Goal: Task Accomplishment & Management: Complete application form

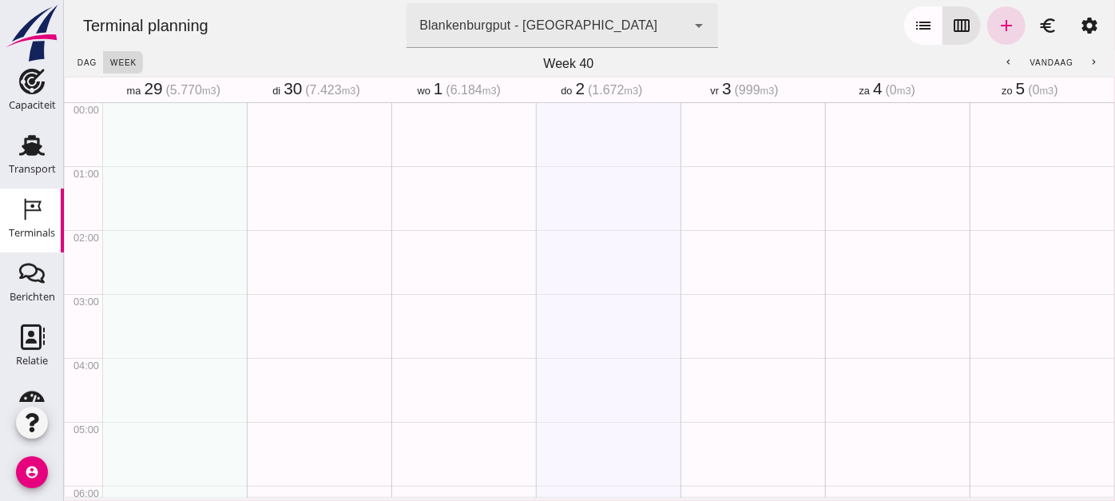
scroll to position [654, 0]
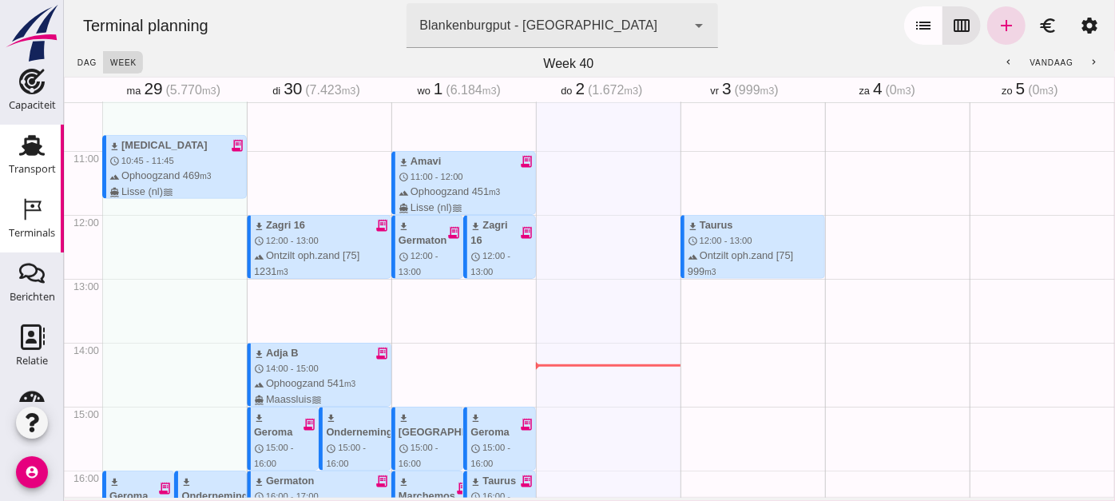
click at [18, 182] on link "Transport Transport" at bounding box center [32, 157] width 64 height 64
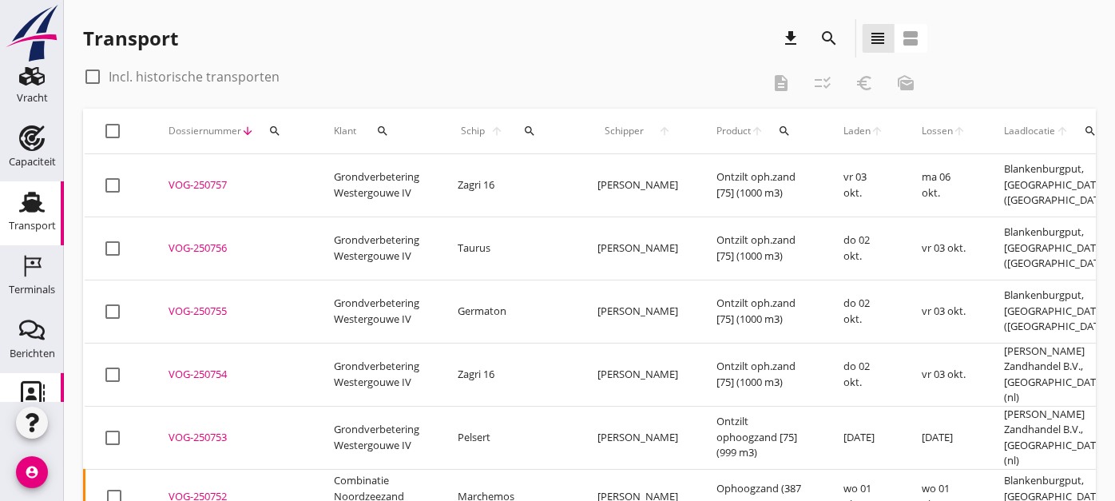
scroll to position [67, 0]
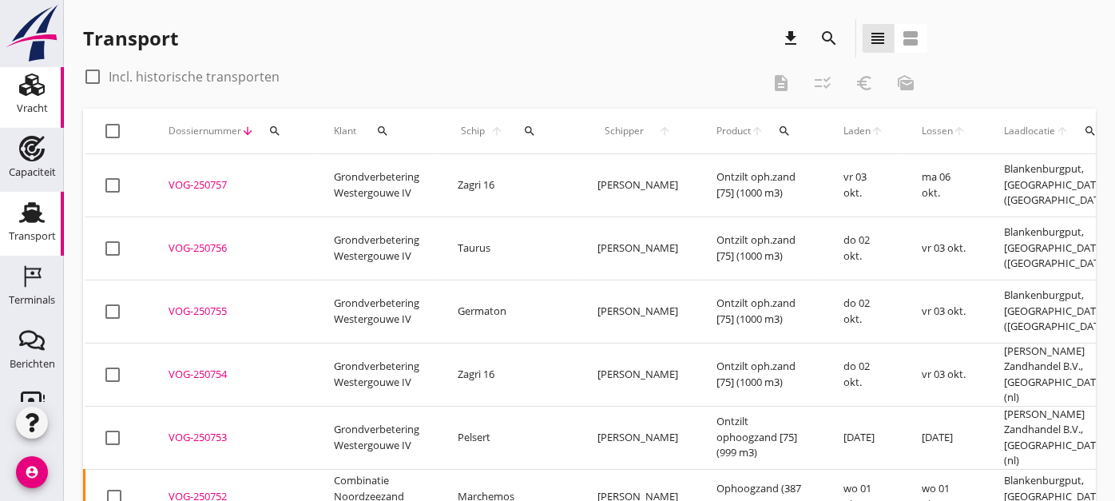
click at [13, 77] on div "Vracht" at bounding box center [32, 85] width 38 height 26
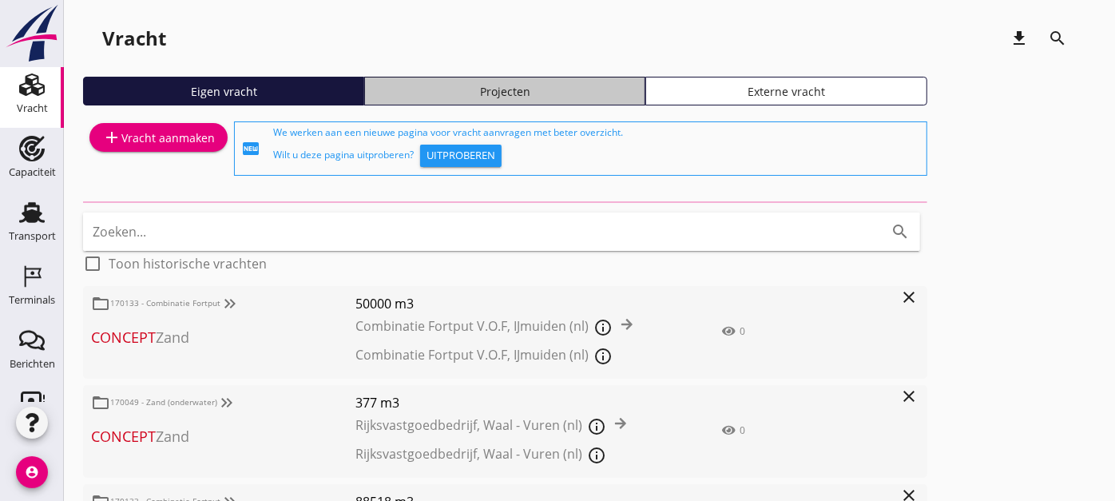
click at [445, 96] on div "Projecten" at bounding box center [504, 91] width 267 height 17
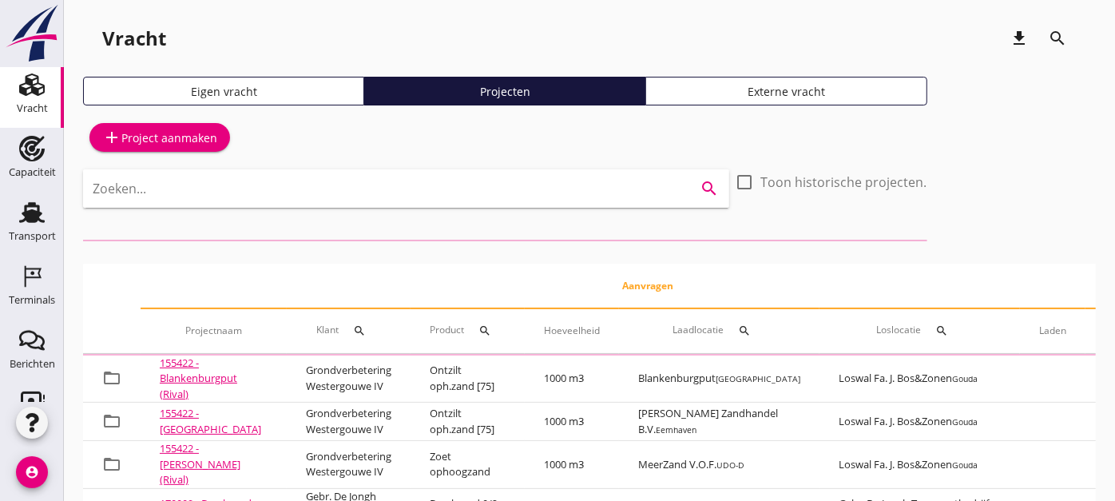
click at [421, 197] on input "Zoeken..." at bounding box center [384, 189] width 582 height 26
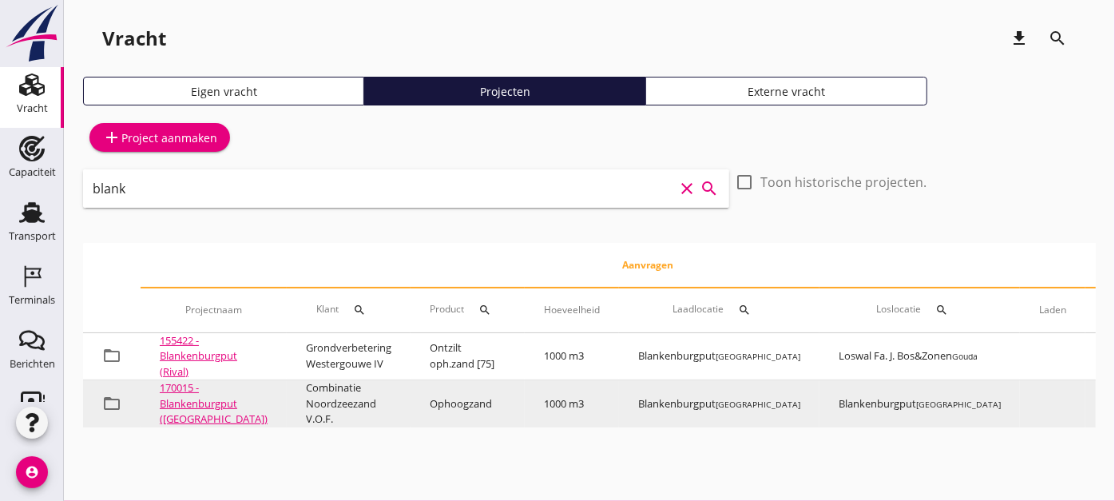
scroll to position [0, 328]
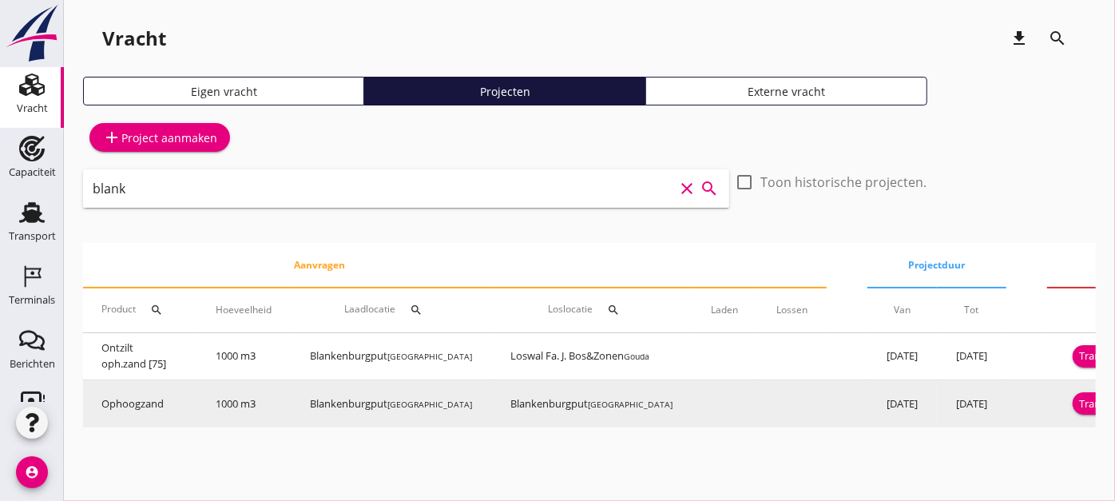
type input "blank"
click at [1073, 393] on button "Transport inplannen" at bounding box center [1128, 403] width 110 height 22
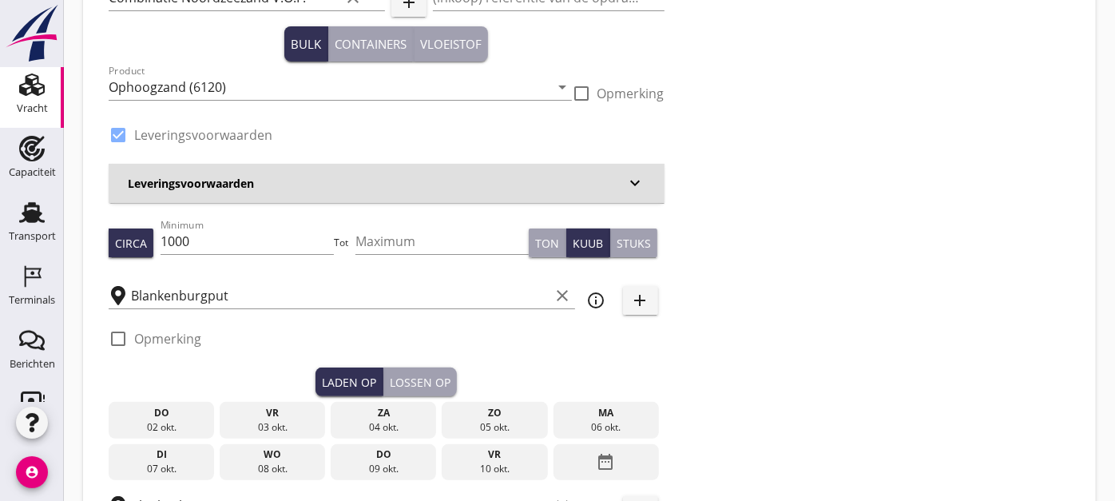
scroll to position [129, 0]
click at [255, 407] on div "vr" at bounding box center [273, 412] width 98 height 14
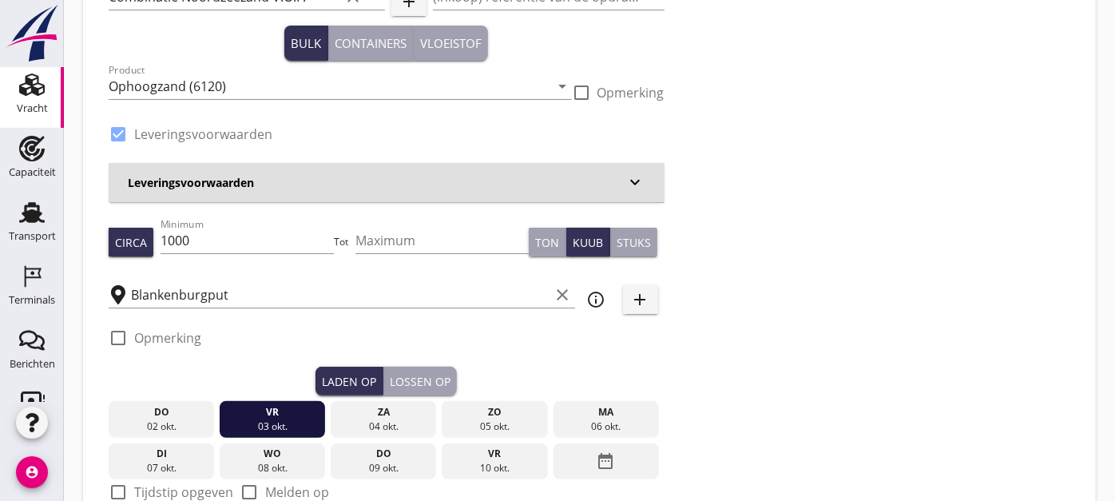
click at [399, 381] on div "Lossen op" at bounding box center [420, 381] width 61 height 17
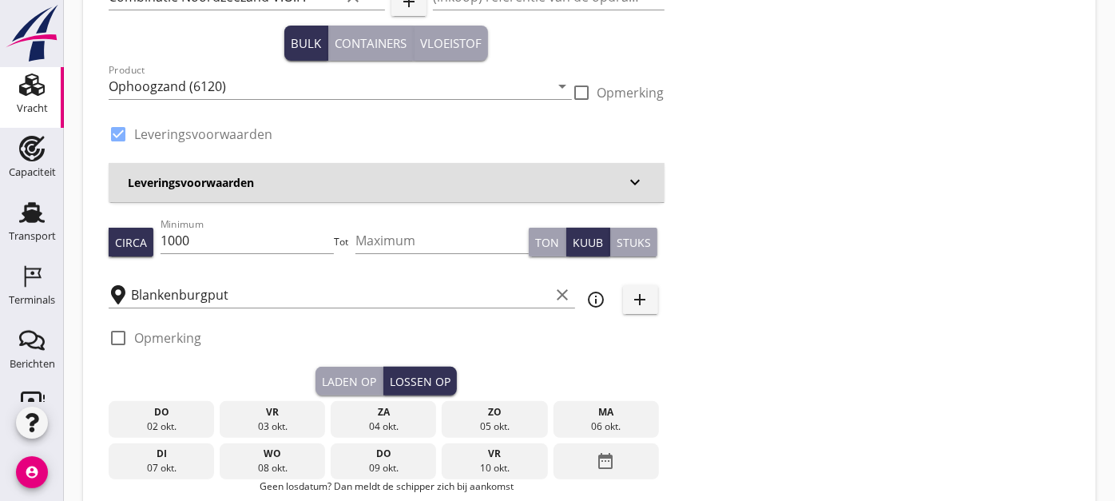
click at [293, 415] on div "vr" at bounding box center [273, 412] width 98 height 14
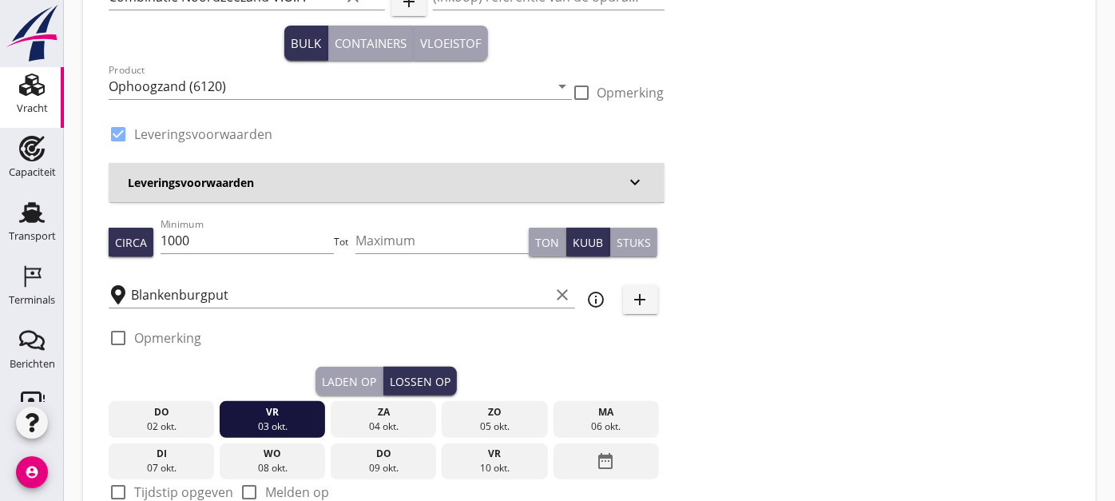
click at [376, 373] on div "Laden op" at bounding box center [349, 381] width 54 height 17
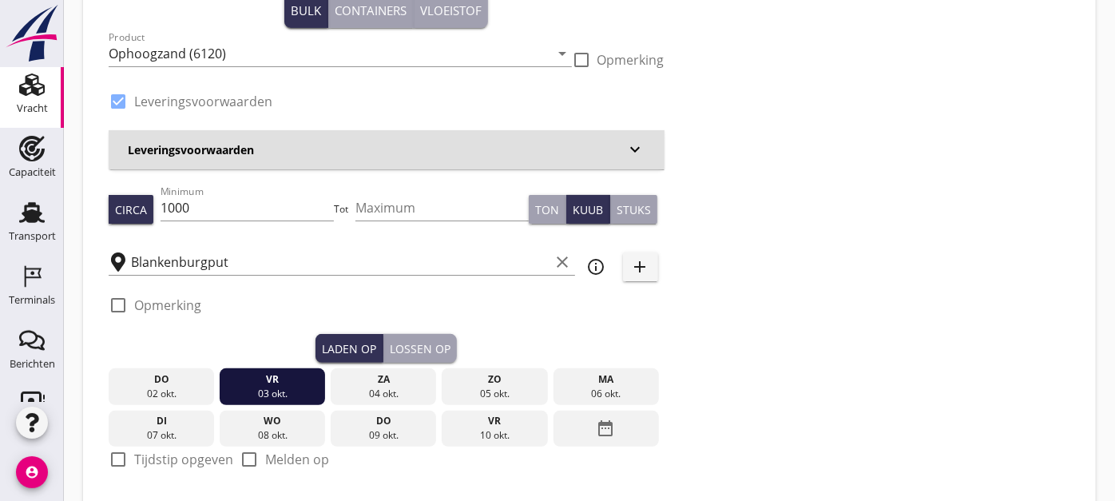
scroll to position [162, 0]
click at [189, 474] on div "check_box_outline_blank Tijdstip opgeven" at bounding box center [171, 468] width 125 height 38
click at [190, 462] on label "Tijdstip opgeven" at bounding box center [183, 458] width 99 height 16
checkbox input "true"
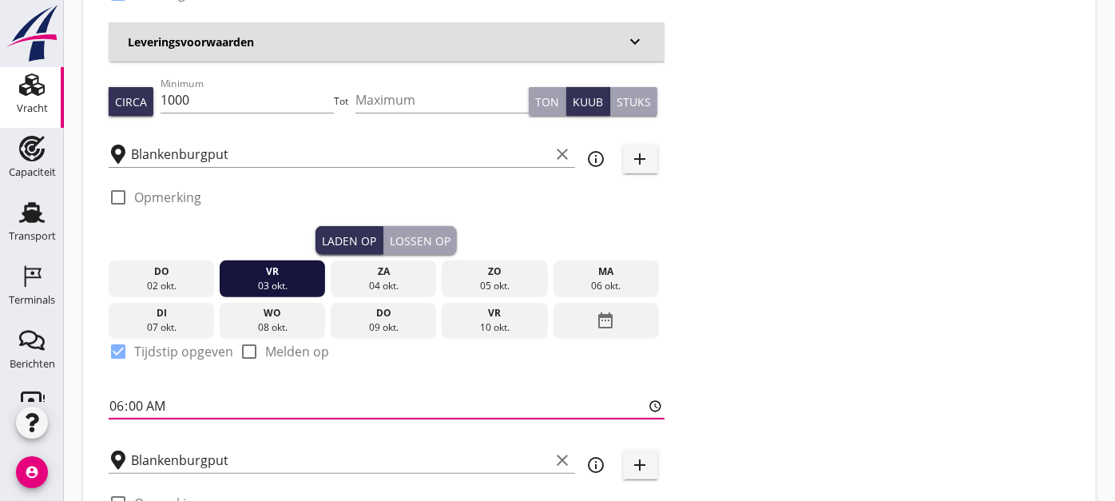
click at [178, 393] on input "06:00" at bounding box center [387, 406] width 556 height 26
type input "07:00"
type input "07:30"
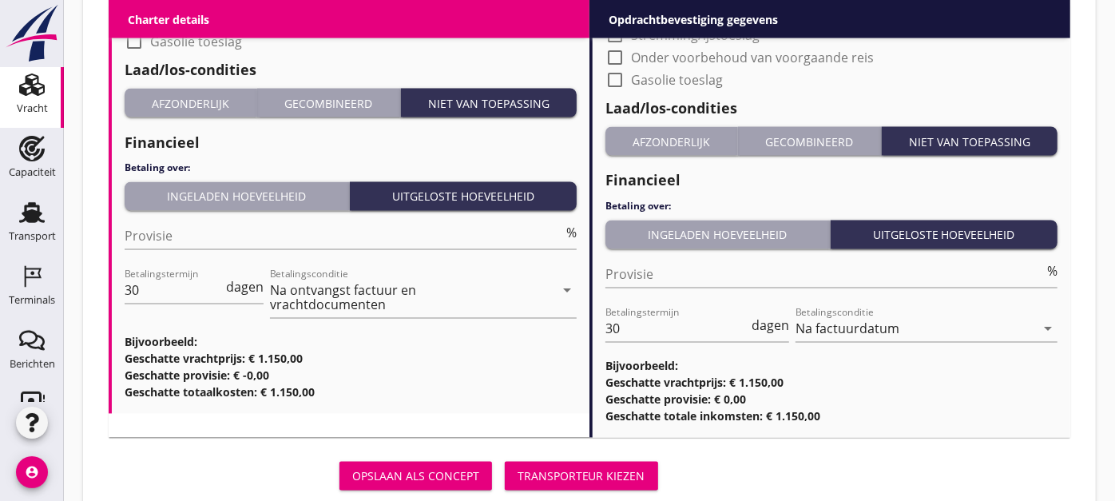
scroll to position [1777, 0]
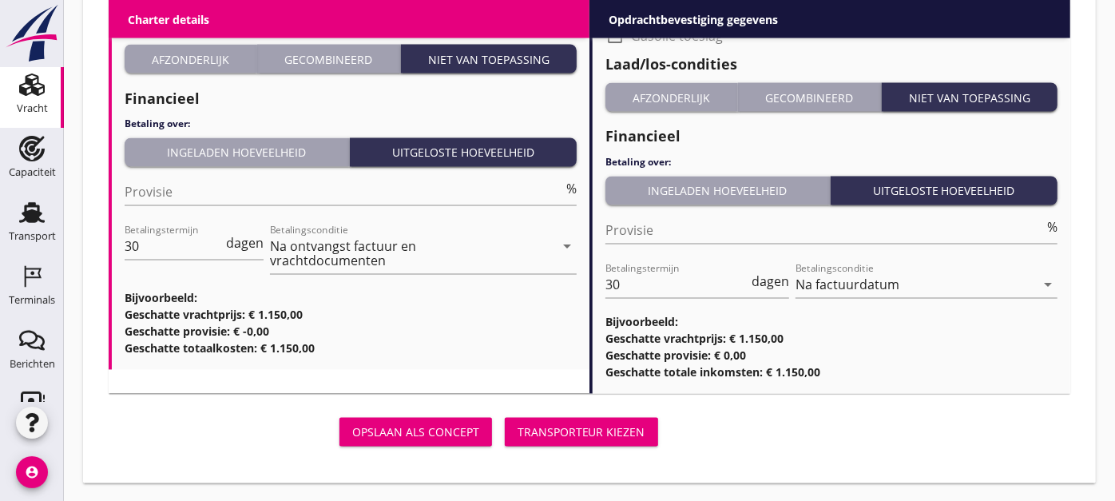
click at [554, 431] on div "Transporteur kiezen" at bounding box center [582, 432] width 128 height 17
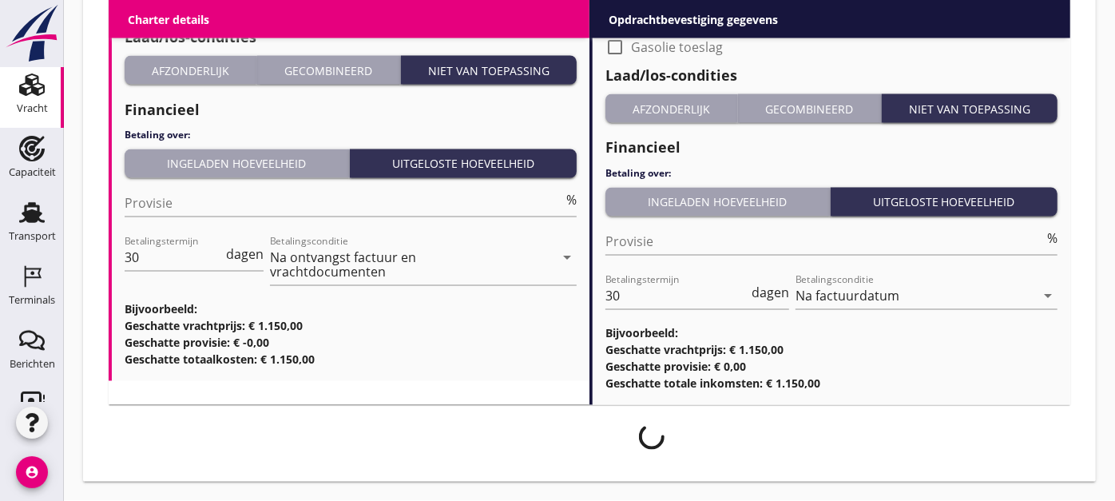
scroll to position [1764, 0]
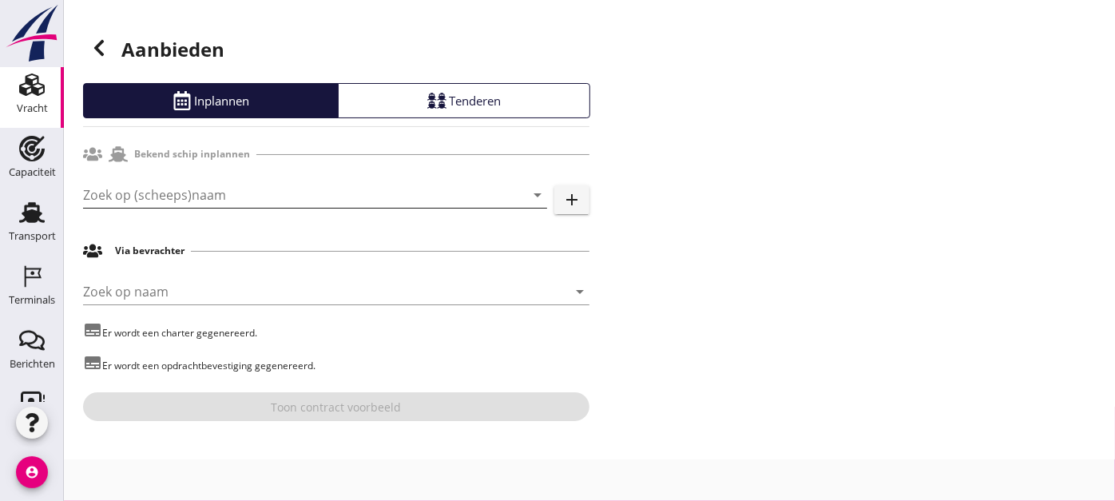
click at [236, 188] on input "Zoek op (scheeps)naam" at bounding box center [292, 195] width 419 height 26
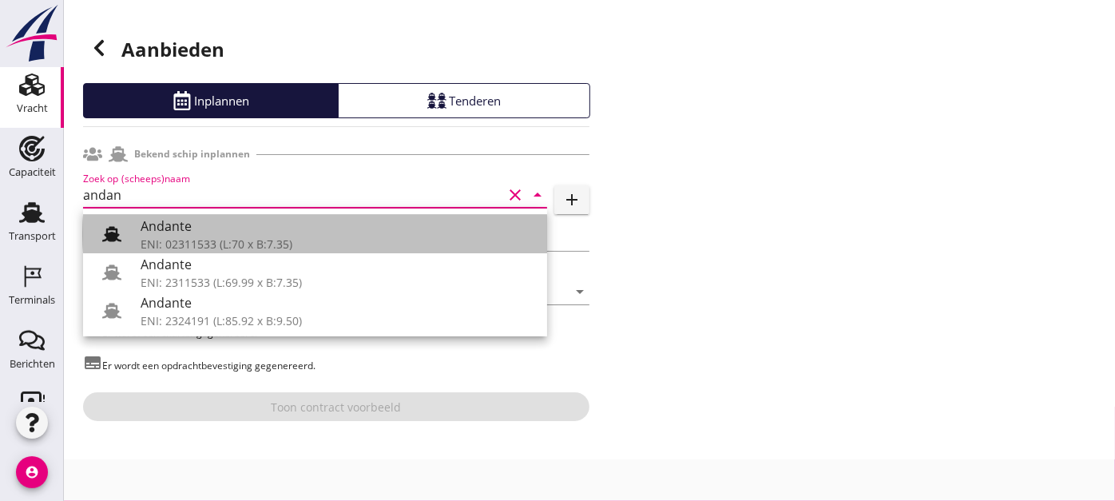
click at [230, 218] on div "Andante" at bounding box center [338, 225] width 394 height 19
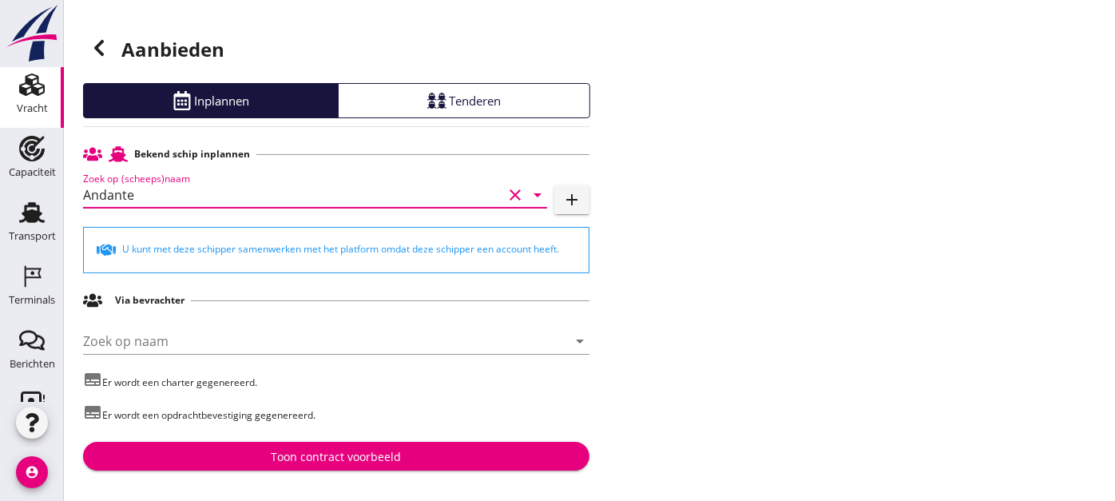
type input "Andante"
click at [329, 445] on button "Toon contract voorbeeld" at bounding box center [336, 456] width 506 height 29
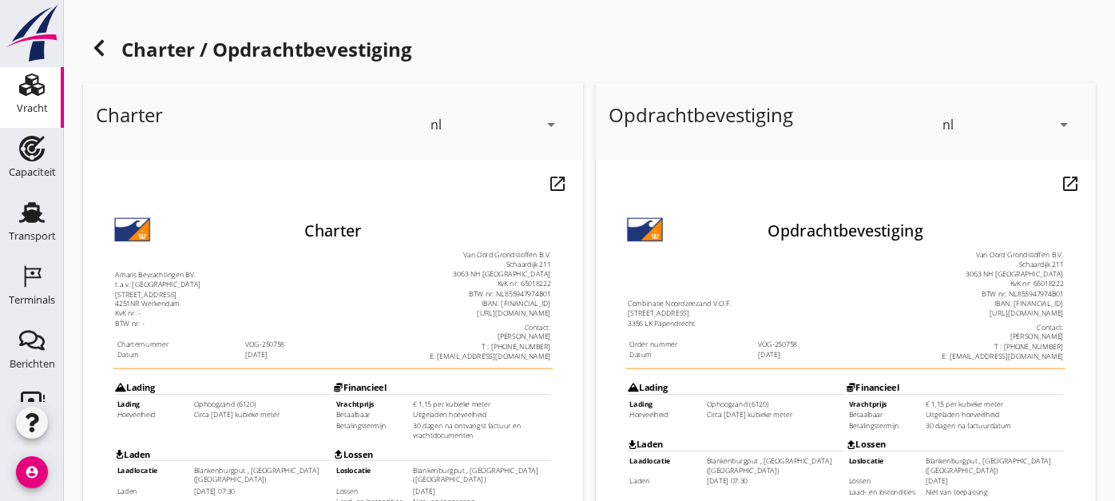
scroll to position [493, 0]
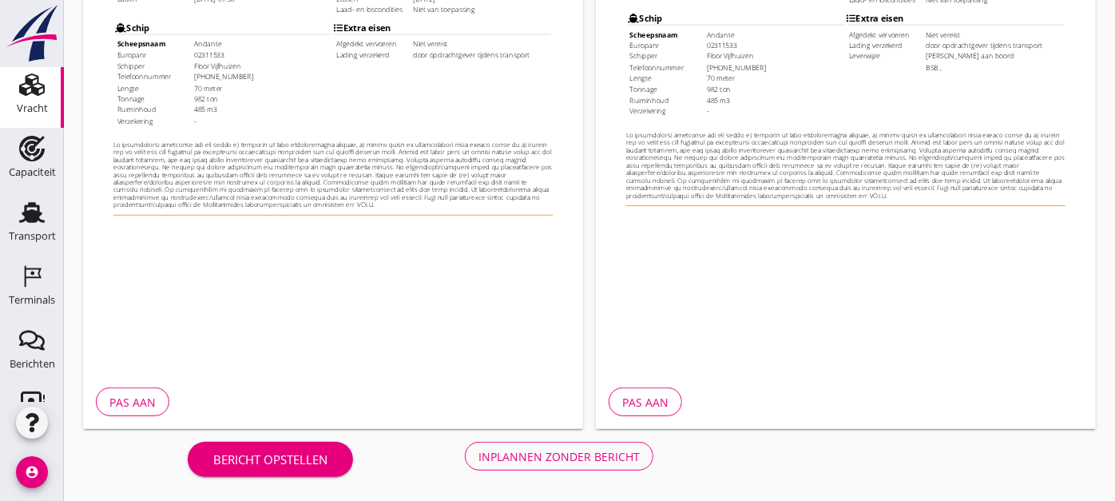
click at [522, 448] on div "Inplannen zonder bericht" at bounding box center [558, 456] width 161 height 17
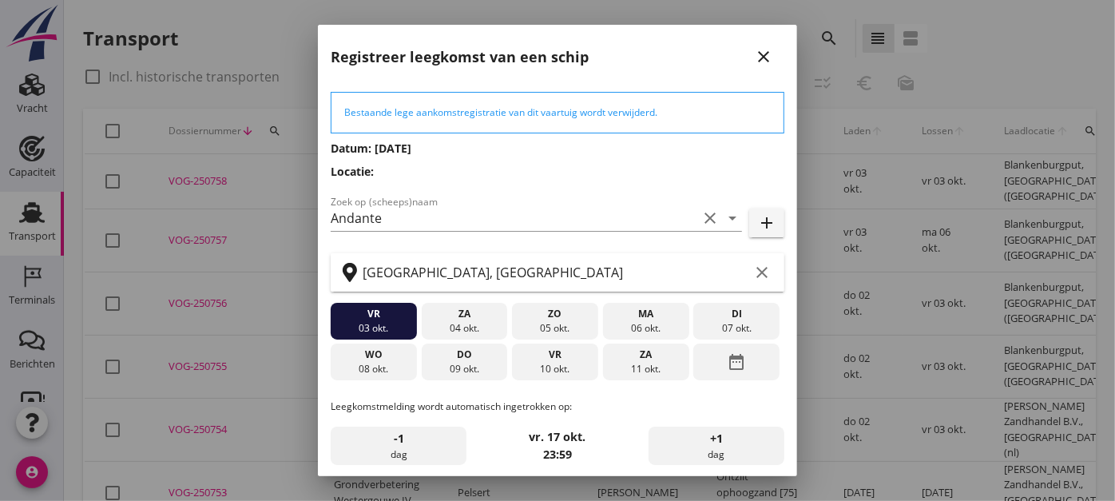
click at [754, 59] on icon "close" at bounding box center [763, 56] width 19 height 19
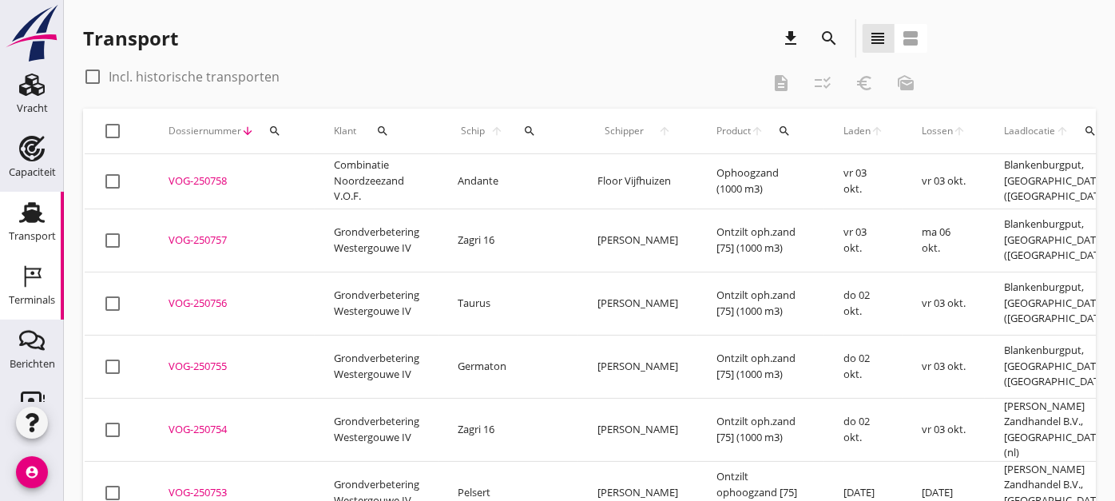
scroll to position [243, 0]
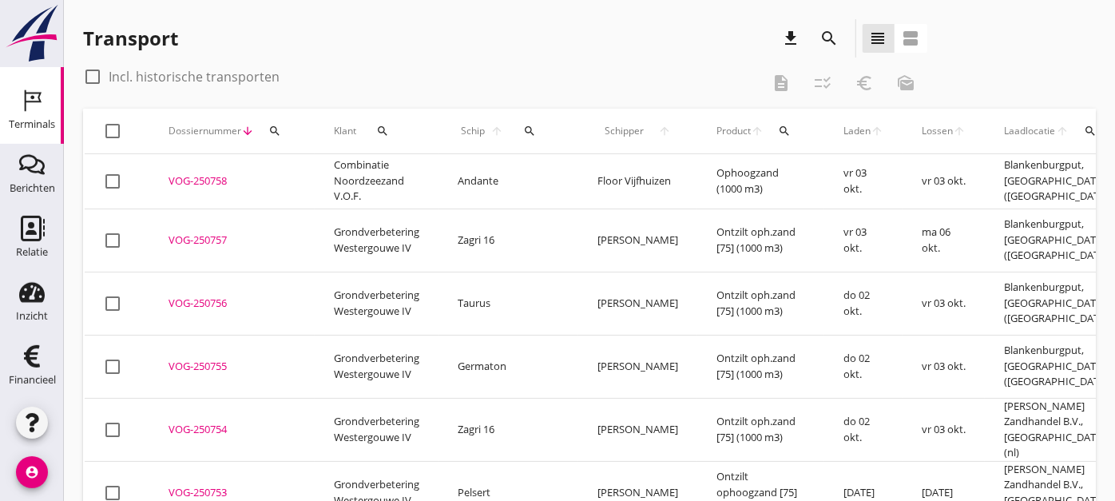
click at [17, 119] on div "Terminals" at bounding box center [32, 124] width 46 height 10
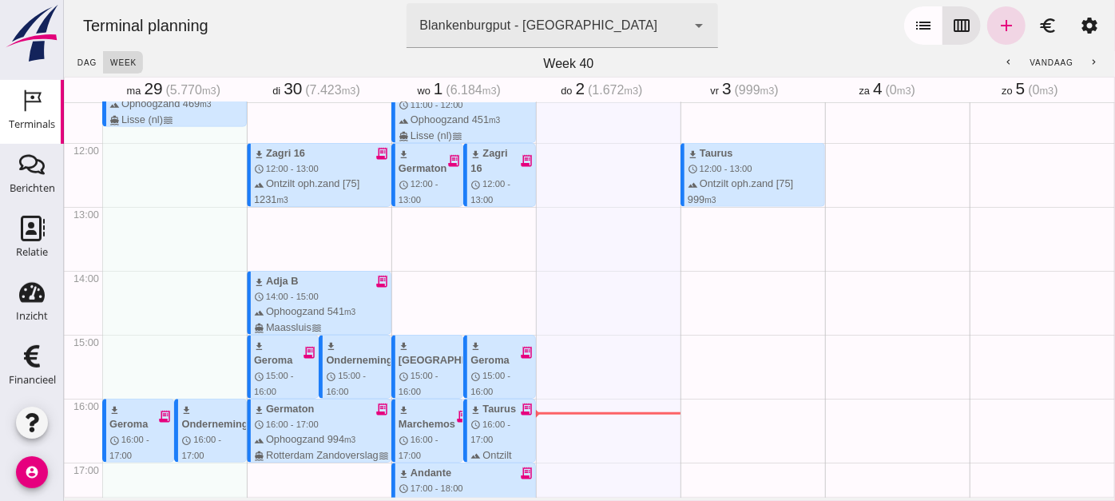
scroll to position [723, 0]
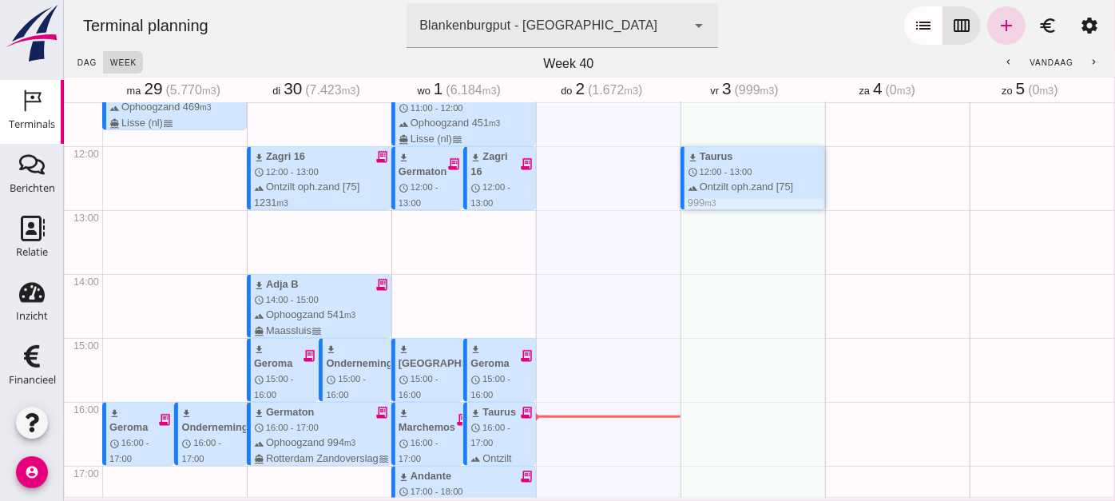
click at [742, 195] on div "terrain Ontzilt oph.zand [75] 999 m3 directions_boat Gouda waves [GEOGRAPHIC_DA…" at bounding box center [755, 202] width 137 height 46
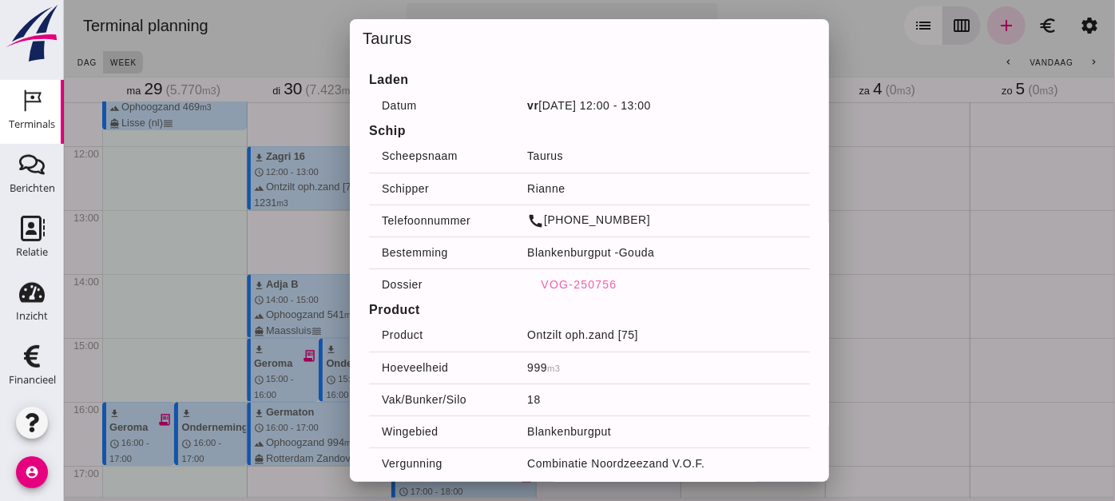
click at [930, 253] on div at bounding box center [588, 250] width 1051 height 501
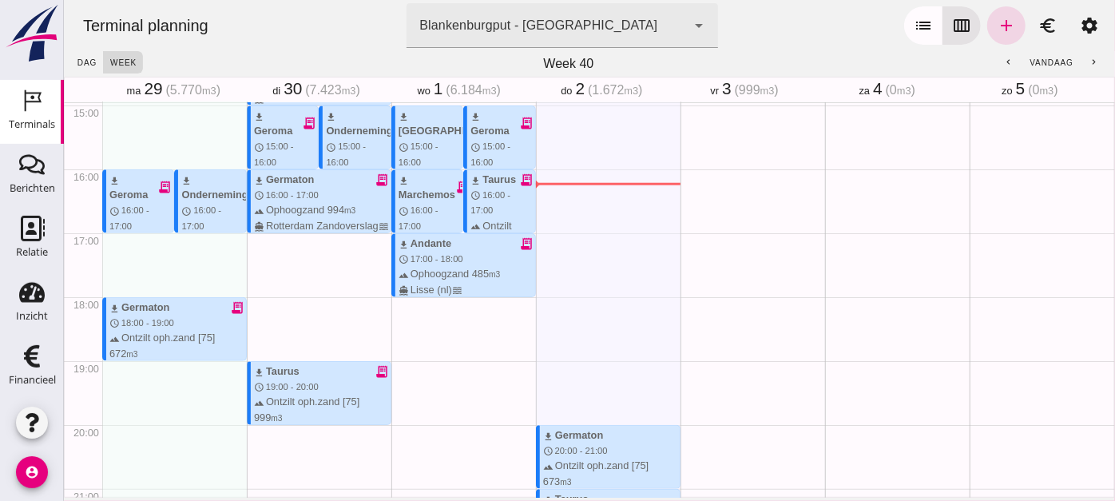
scroll to position [1137, 0]
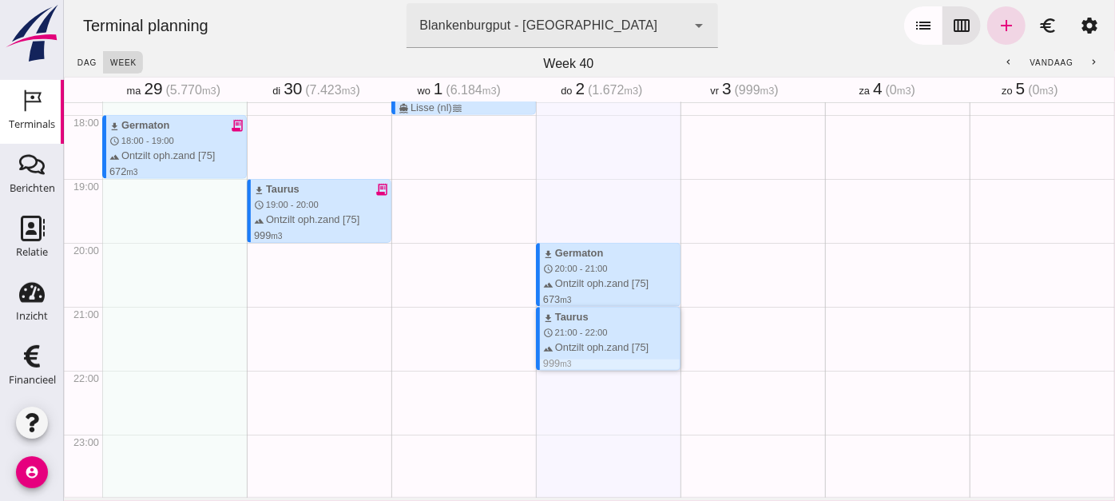
click at [631, 347] on div "terrain Ontzilt oph.zand [75] 999 m3 directions_boat Gouda waves [GEOGRAPHIC_DA…" at bounding box center [610, 362] width 137 height 46
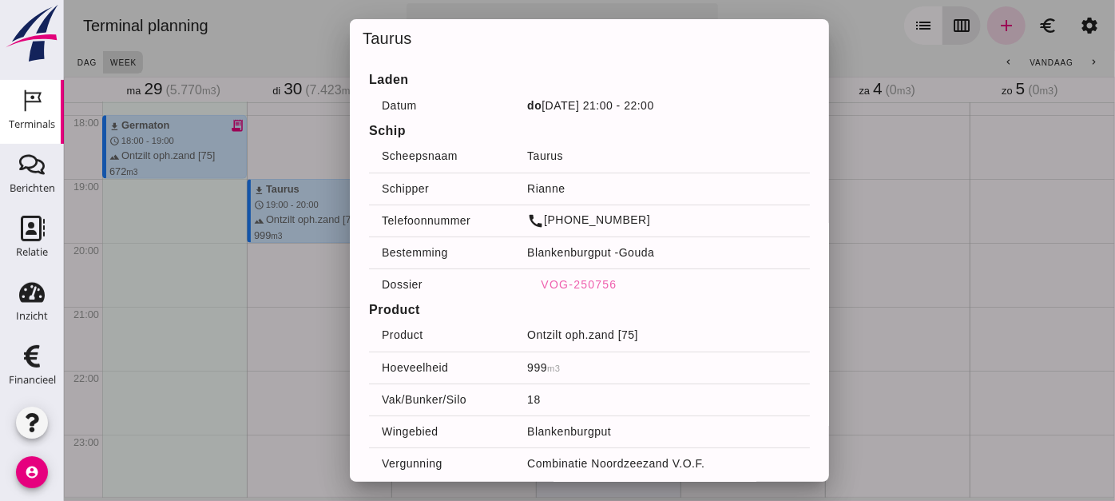
click at [882, 283] on div at bounding box center [588, 250] width 1051 height 501
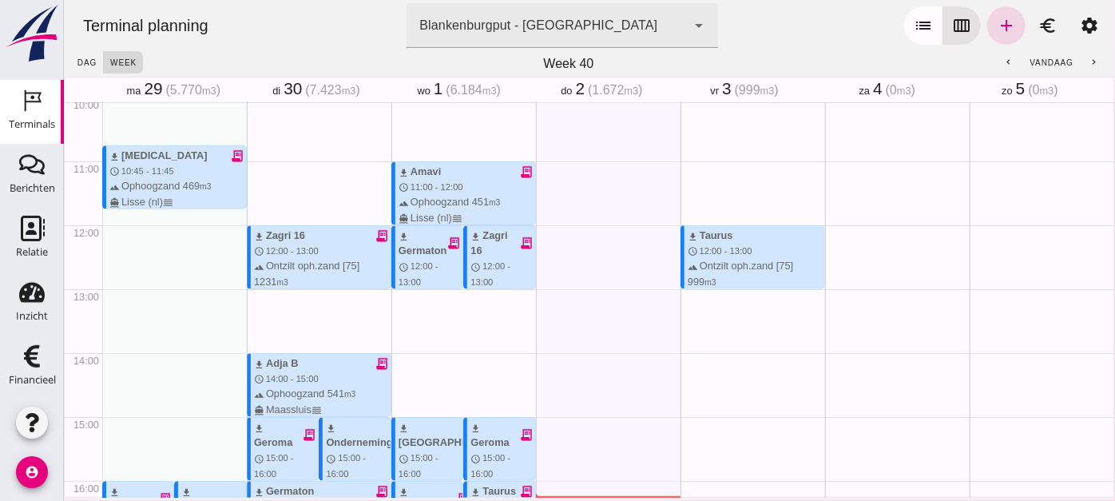
scroll to position [625, 0]
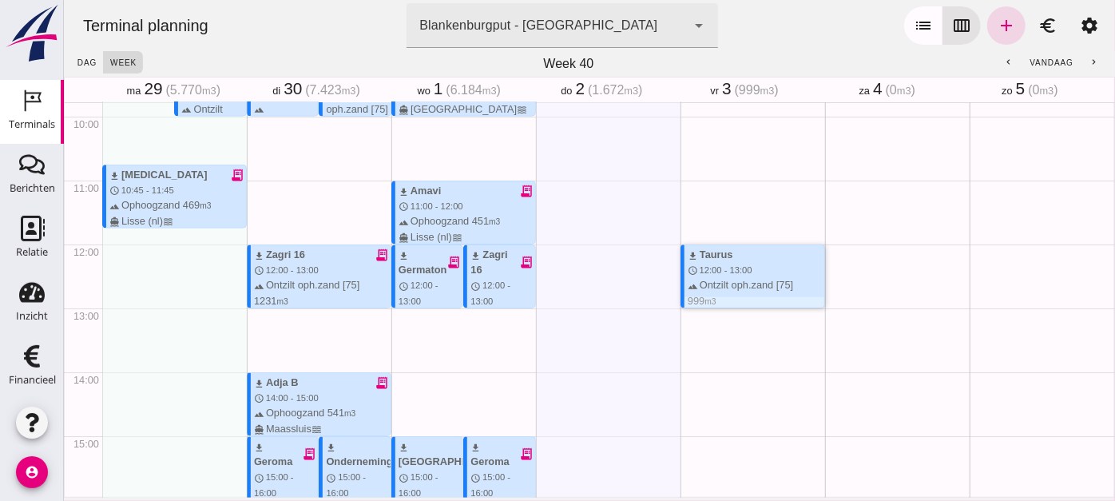
click at [764, 280] on div "terrain Ontzilt oph.zand [75] 999 m3 directions_boat Gouda waves [GEOGRAPHIC_DA…" at bounding box center [755, 300] width 137 height 46
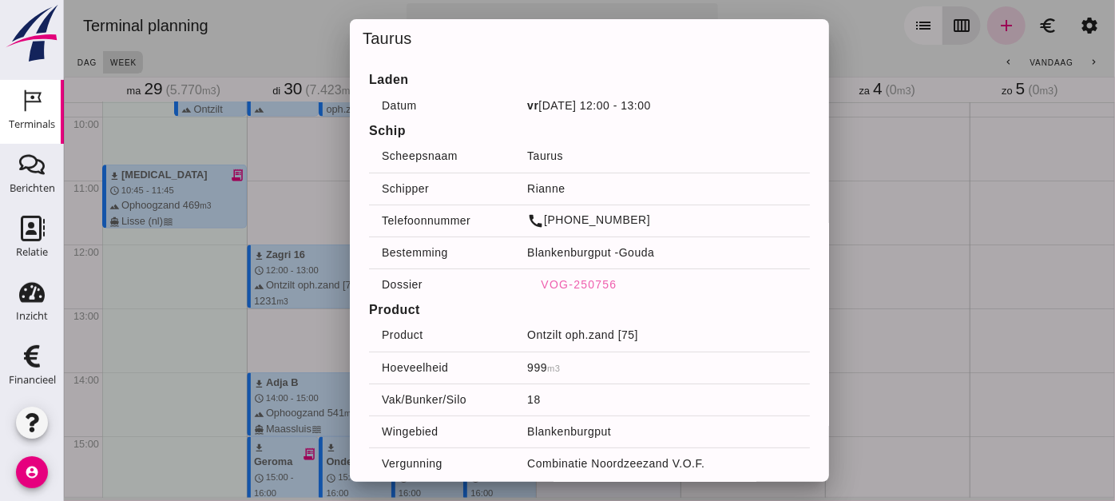
scroll to position [58, 0]
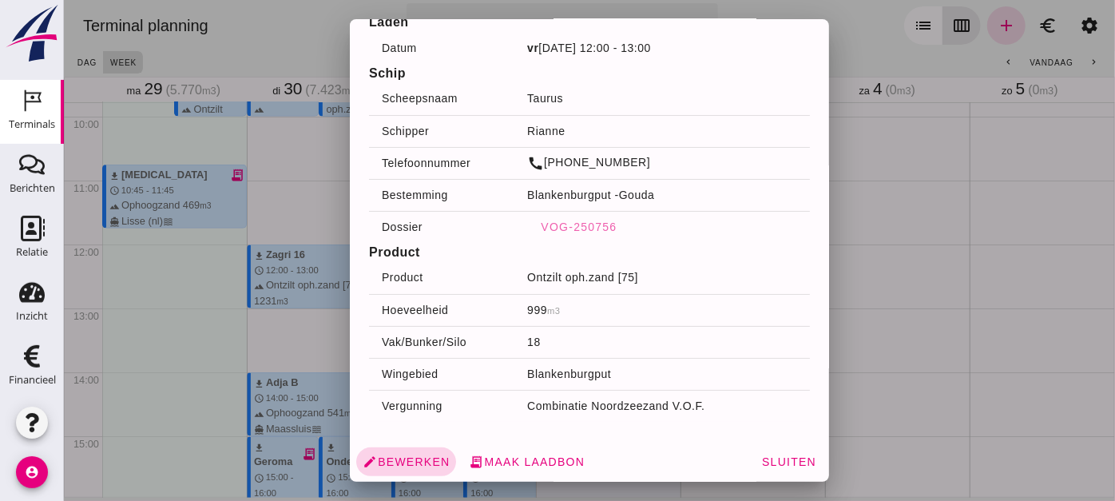
click at [413, 459] on span "edit Bewerken" at bounding box center [405, 461] width 87 height 14
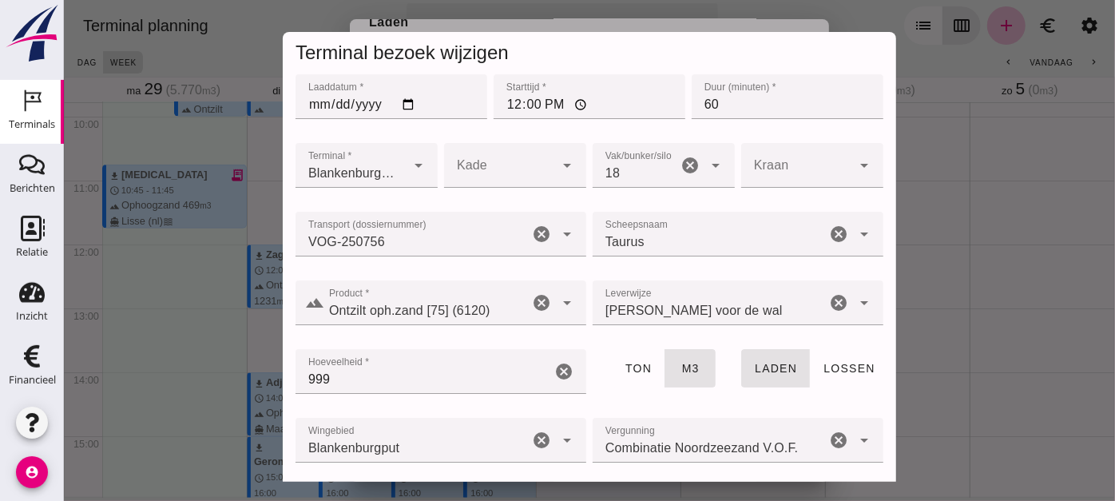
scroll to position [134, 0]
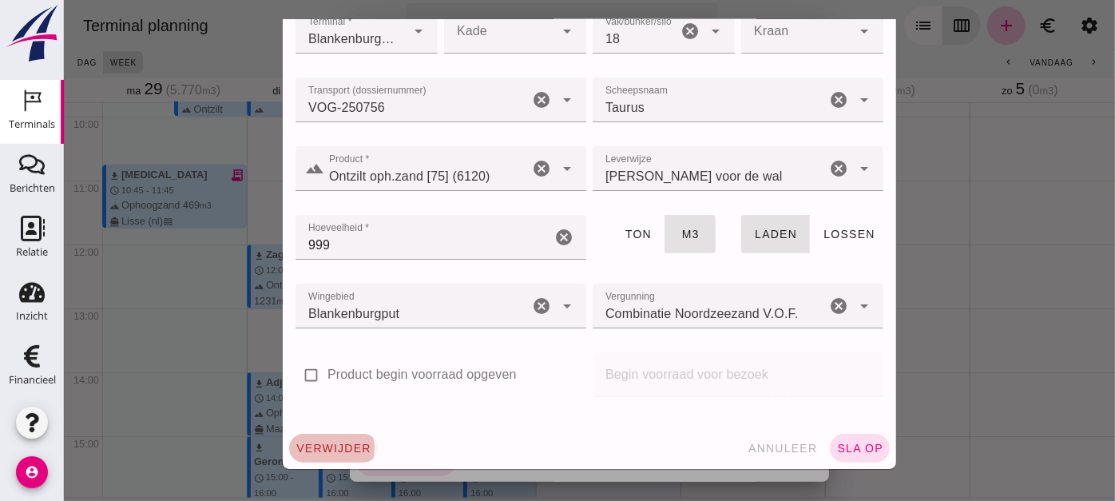
click at [320, 452] on span "verwijder" at bounding box center [333, 448] width 76 height 13
click at [424, 440] on button "bevestig check" at bounding box center [427, 448] width 98 height 29
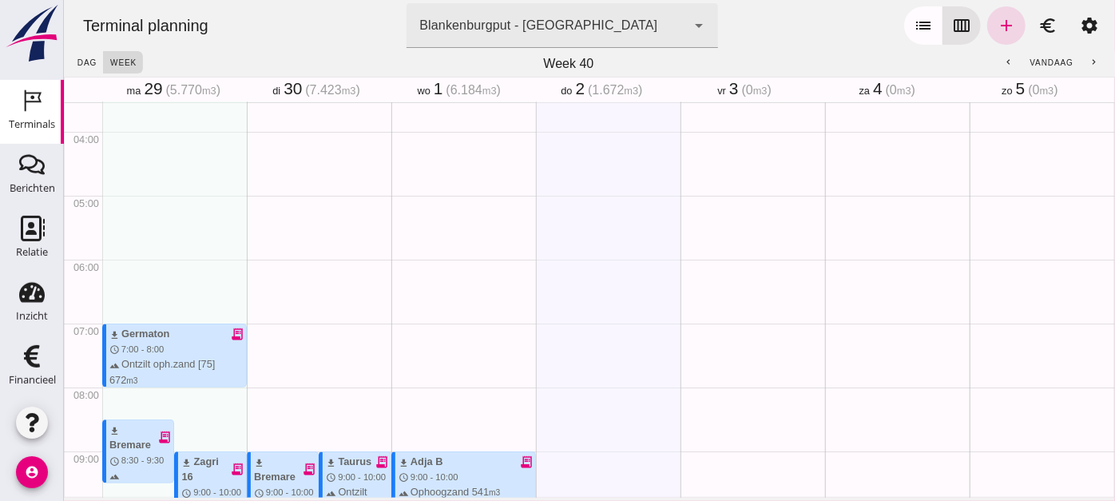
scroll to position [209, 0]
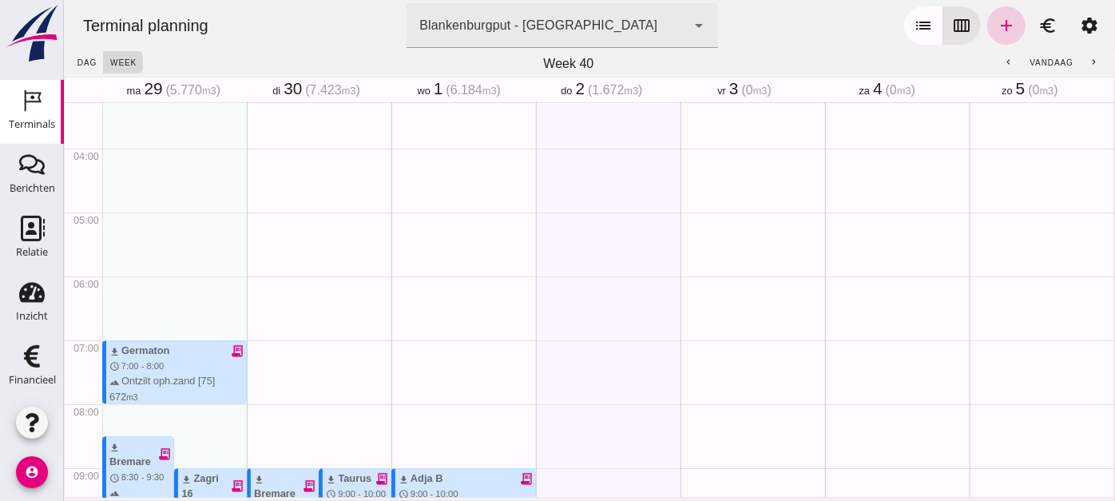
click at [996, 24] on icon "add" at bounding box center [1005, 25] width 19 height 19
type input "Combinatie Noordzeezand V.O.F."
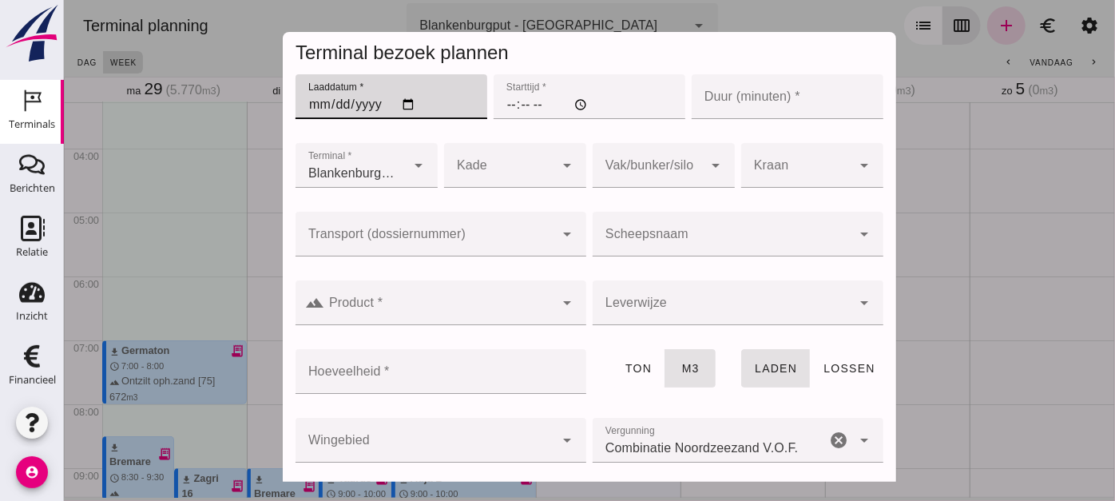
click at [397, 97] on input "Laaddatum *" at bounding box center [391, 96] width 192 height 45
type input "[DATE]"
click at [496, 105] on input "Starttijd *" at bounding box center [589, 96] width 192 height 45
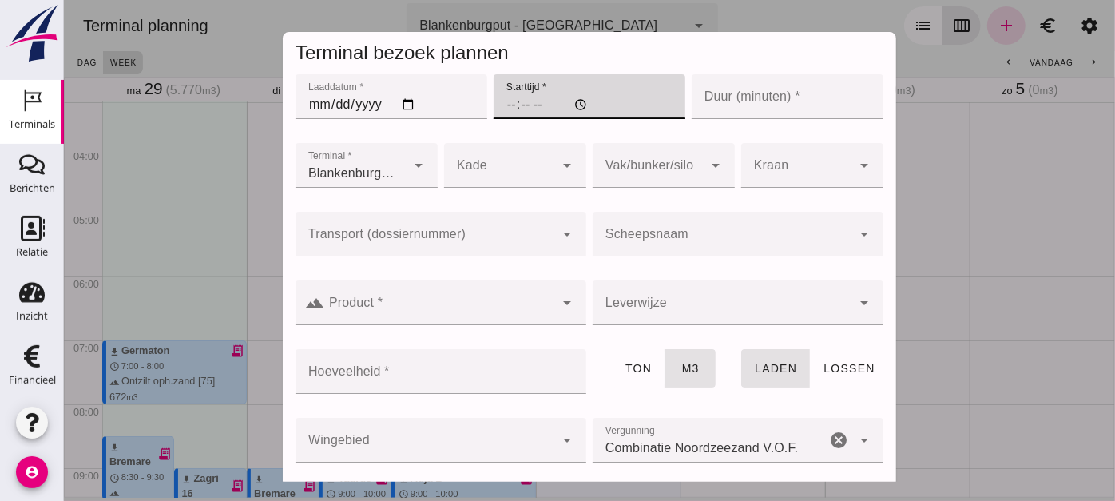
type input "06:00"
type input "07:30"
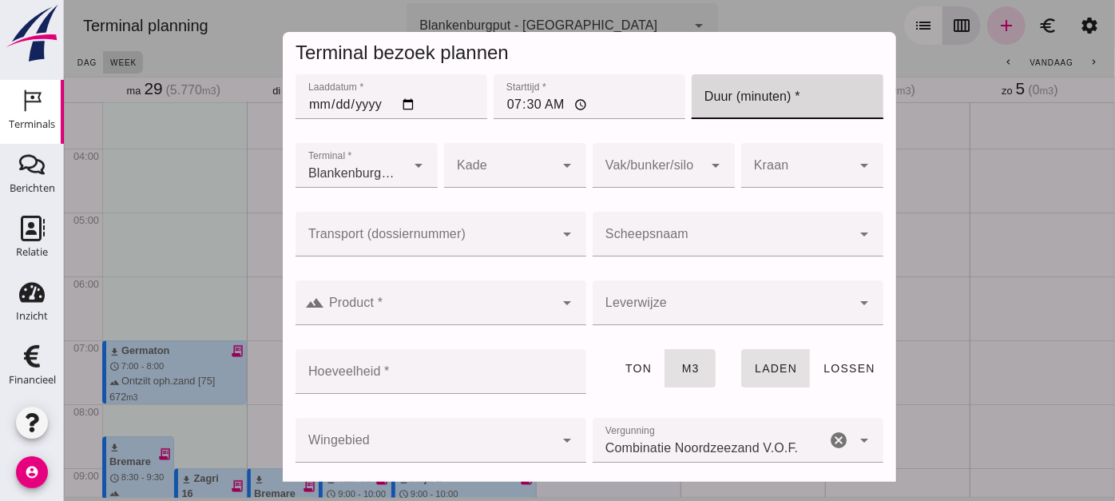
click at [750, 100] on input "Duur (minuten) *" at bounding box center [787, 96] width 192 height 45
type input "60"
click at [513, 217] on div at bounding box center [424, 234] width 259 height 45
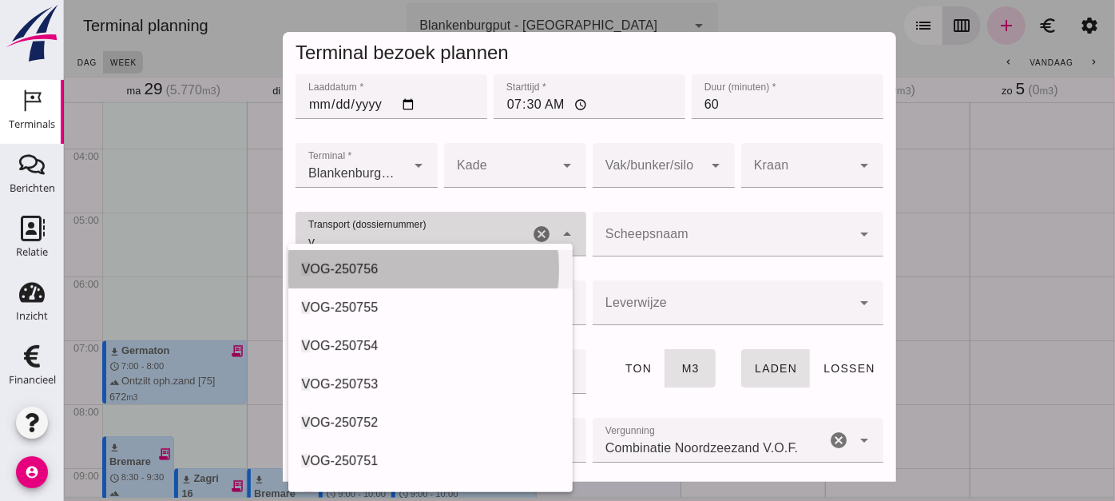
click at [435, 257] on div "V OG-250756" at bounding box center [430, 269] width 284 height 38
type input "VOG-250756"
type input "franco_on_shore"
type input "999"
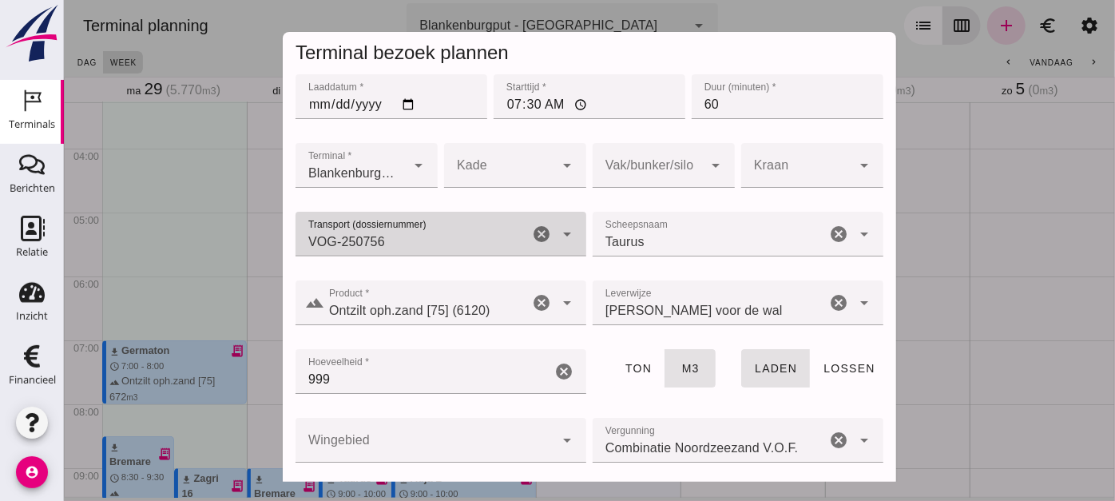
click at [531, 233] on icon "cancel" at bounding box center [540, 233] width 19 height 19
click at [453, 240] on input "Transport (dossiernummer)" at bounding box center [421, 241] width 252 height 19
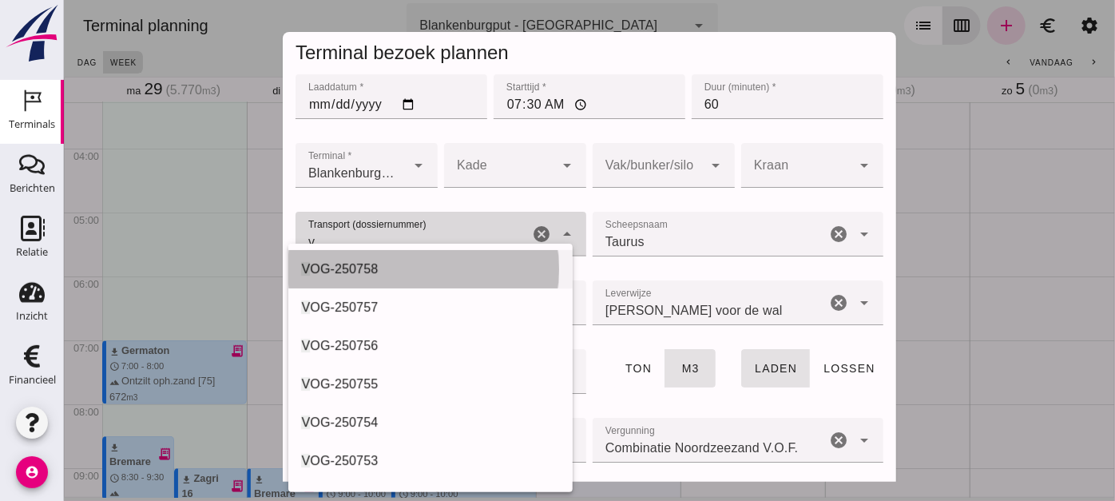
click at [425, 276] on div "V OG-250758" at bounding box center [429, 269] width 258 height 19
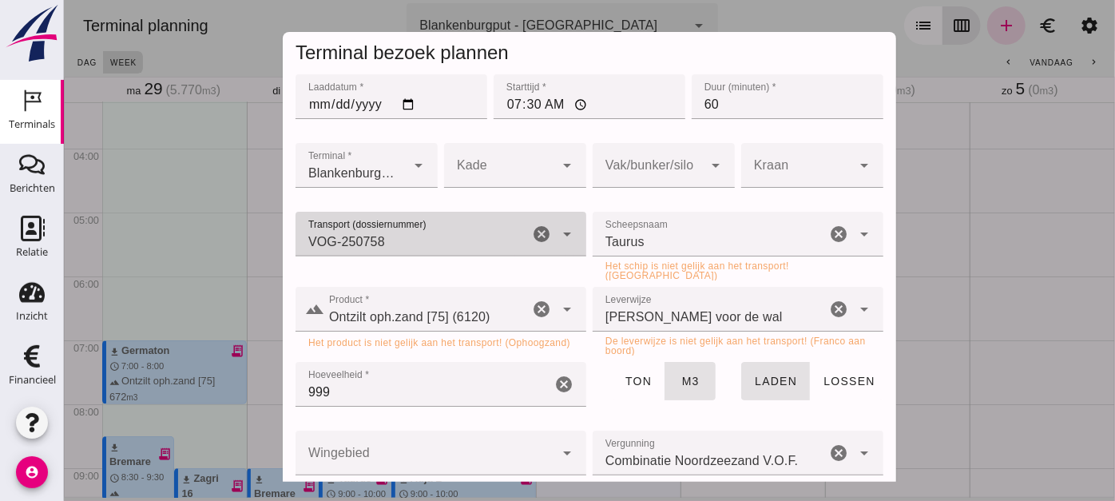
type input "VOG-250758"
click at [63, 0] on div "Terminal bezoek plannen Laaddatum * Laaddatum * [DATE] Starttijd * Starttijd * …" at bounding box center [63, 0] width 0 height 0
type input "Taurus"
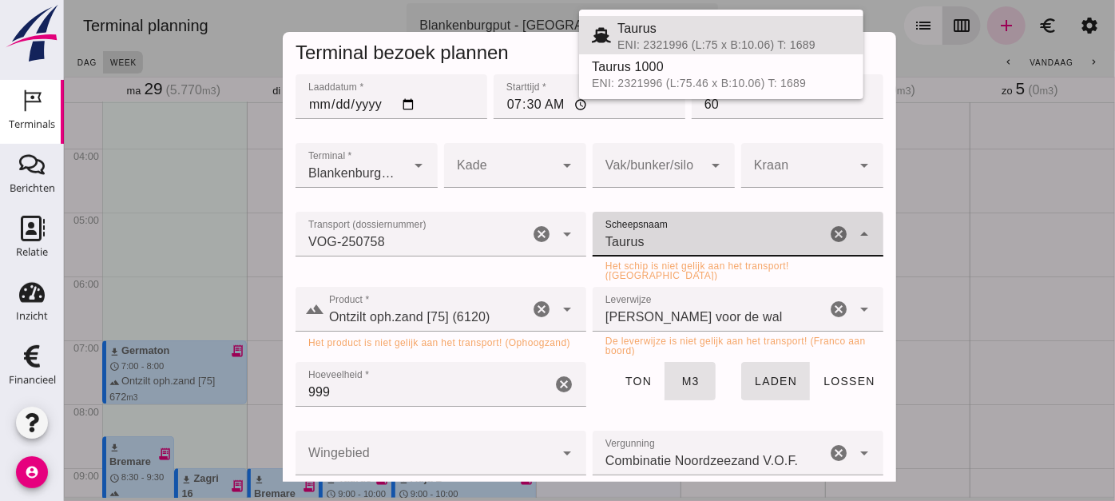
scroll to position [278, 0]
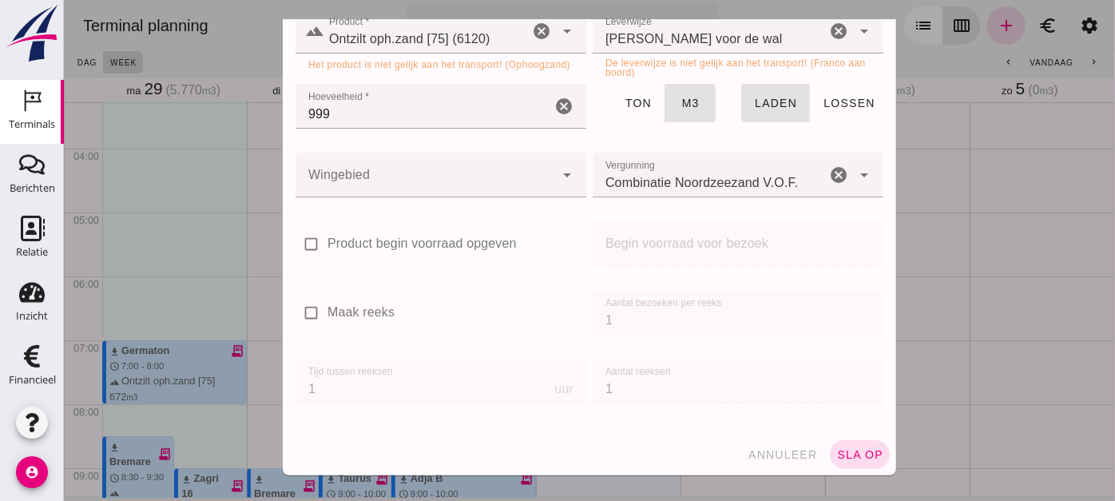
click at [744, 434] on div "annuleer sla op" at bounding box center [588, 455] width 613 height 42
click at [756, 448] on span "annuleer" at bounding box center [782, 454] width 70 height 13
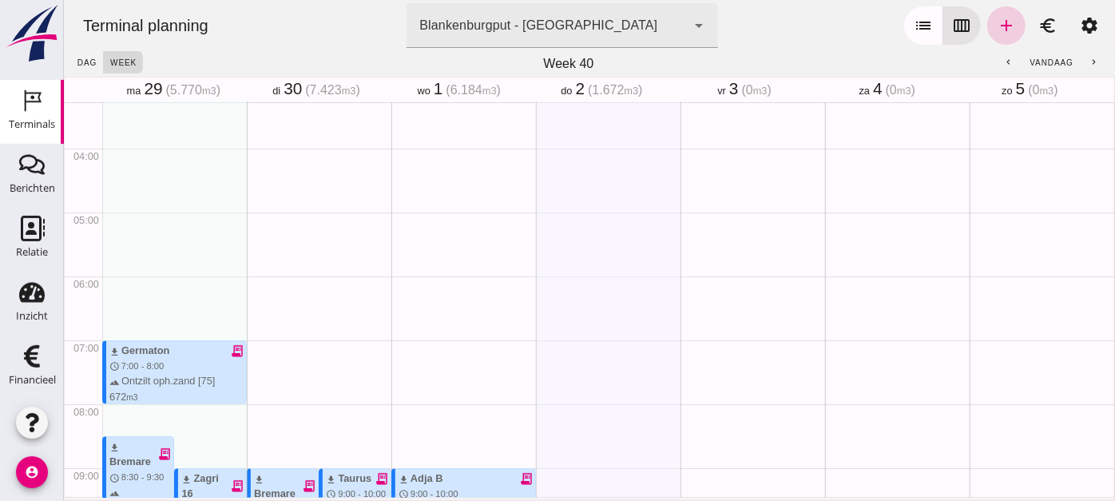
click at [996, 24] on icon "add" at bounding box center [1005, 25] width 19 height 19
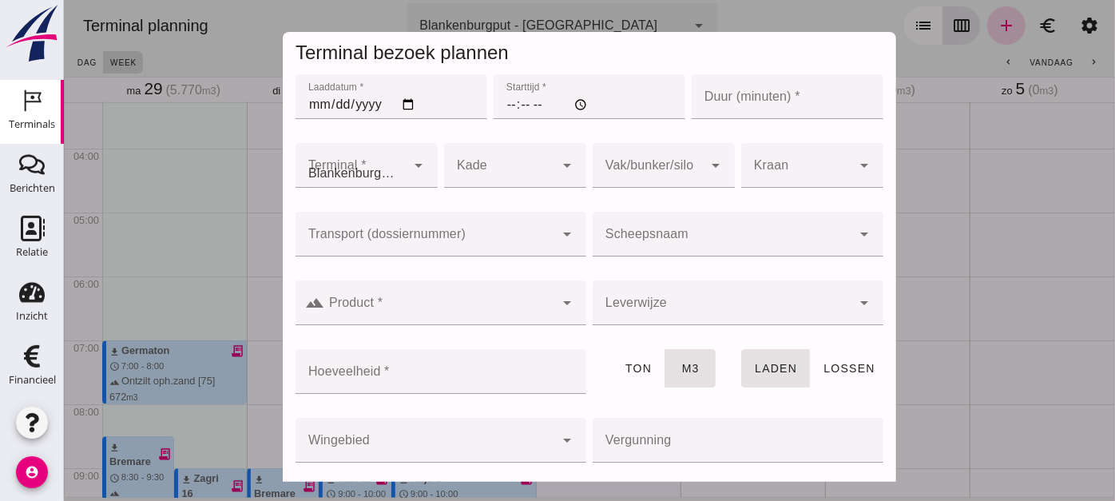
type input "Combinatie Noordzeezand V.O.F."
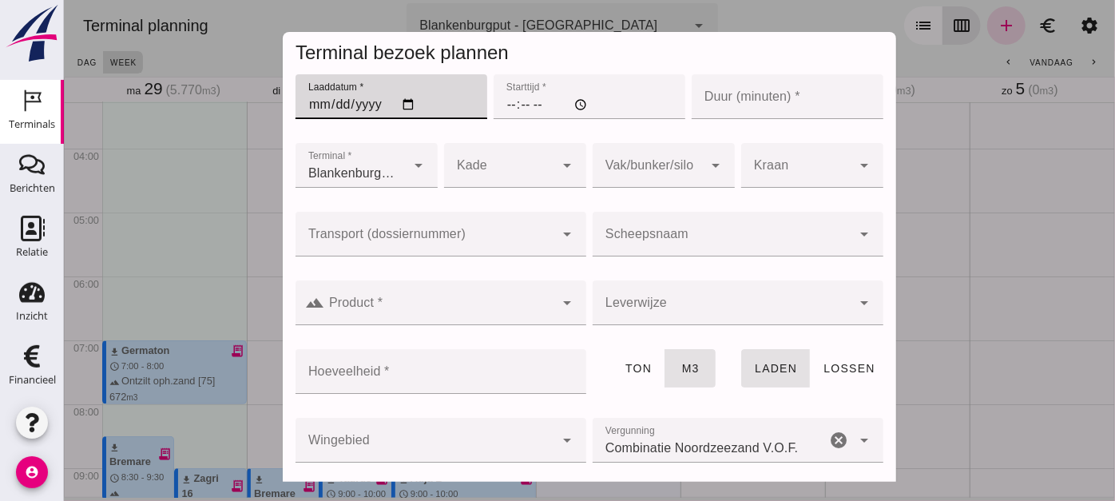
click at [406, 104] on input "Laaddatum *" at bounding box center [391, 96] width 192 height 45
type input "[DATE]"
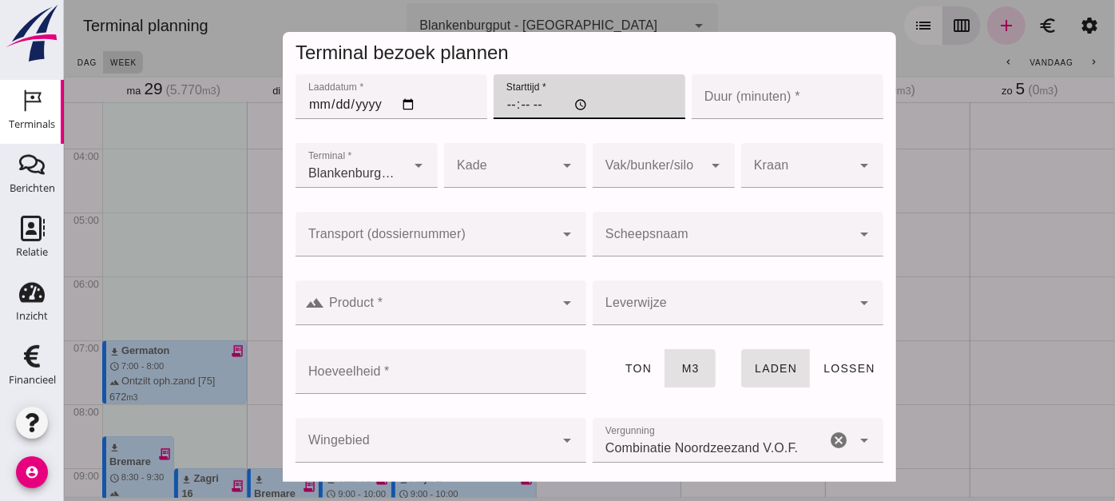
click at [497, 106] on input "Starttijd *" at bounding box center [589, 96] width 192 height 45
type input "07:30"
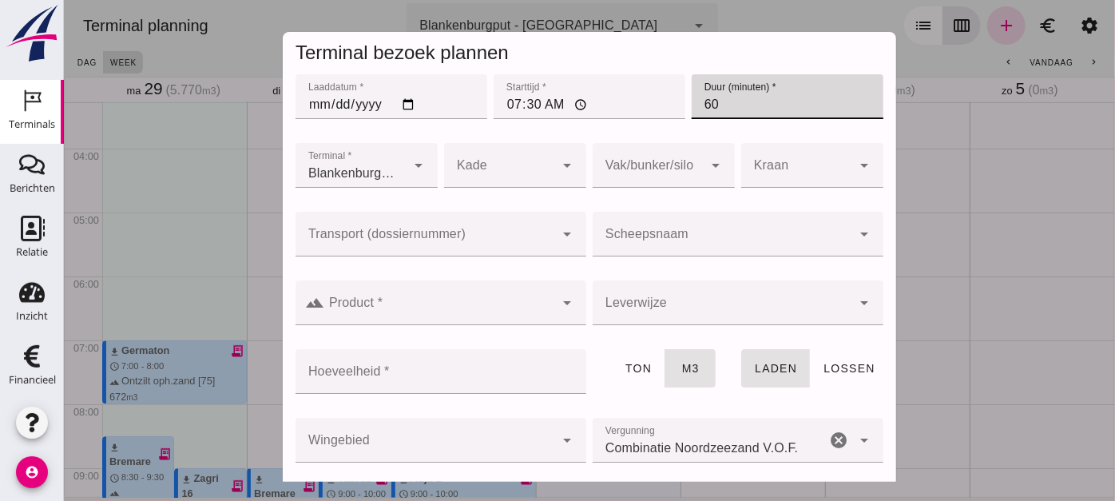
type input "60"
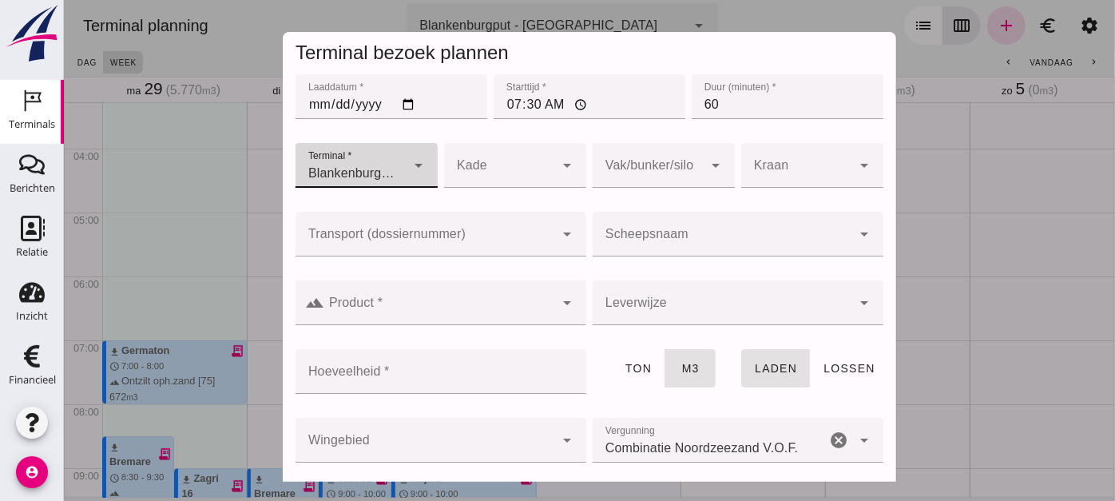
click at [467, 230] on div at bounding box center [424, 234] width 259 height 45
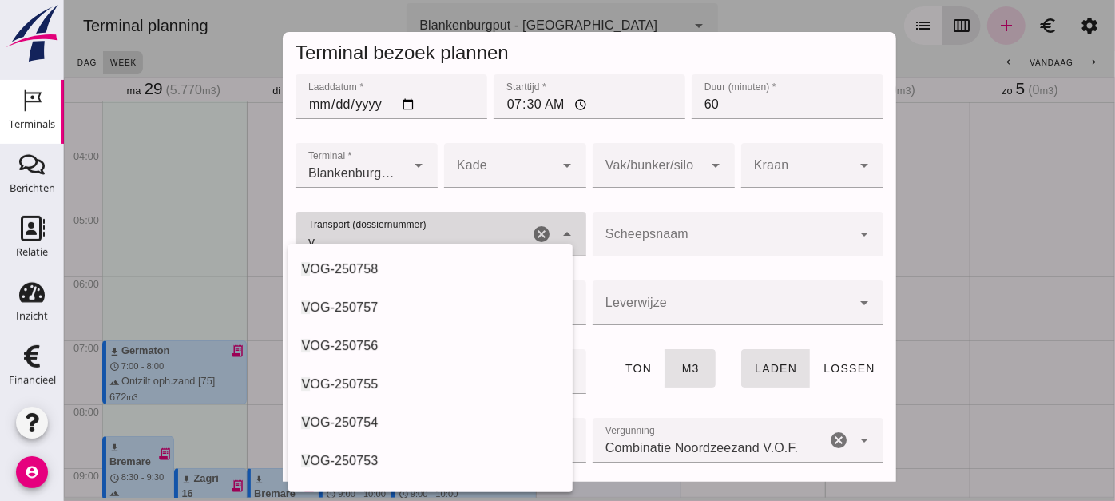
click at [467, 230] on div "v" at bounding box center [411, 234] width 233 height 45
click at [439, 277] on div "V OG-250758" at bounding box center [429, 269] width 258 height 19
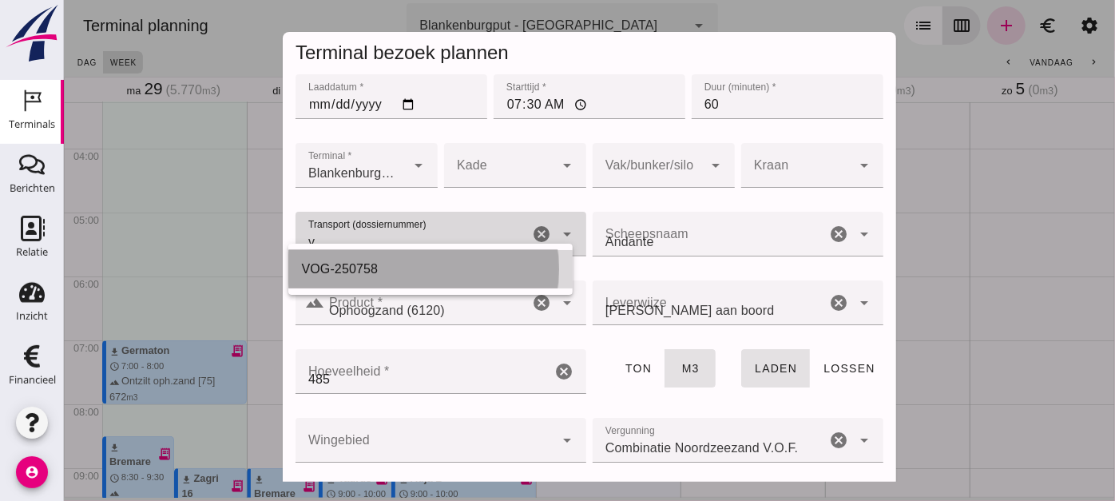
type input "VOG-250758"
type input "franco_on_board"
type input "485"
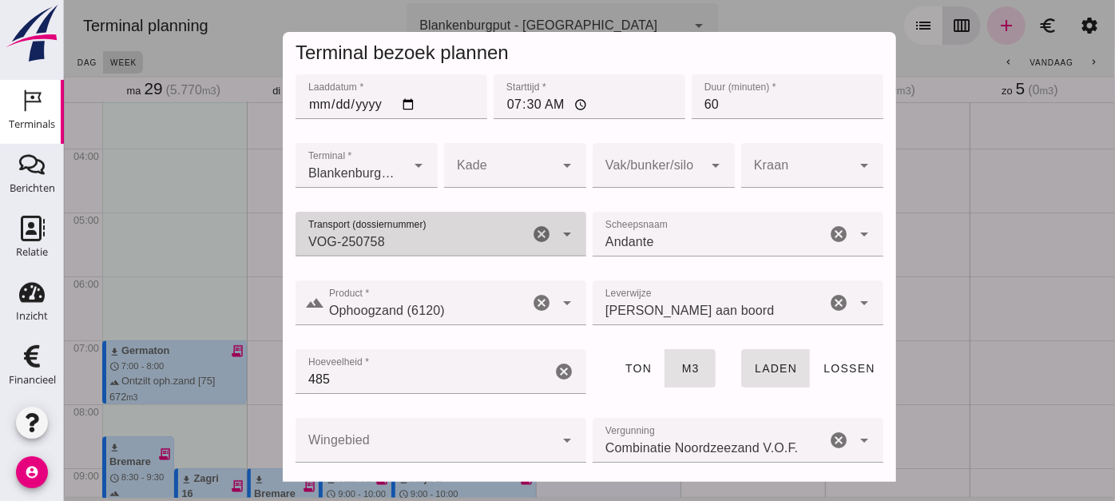
type input "VOG-250758"
click at [620, 173] on div at bounding box center [647, 165] width 110 height 45
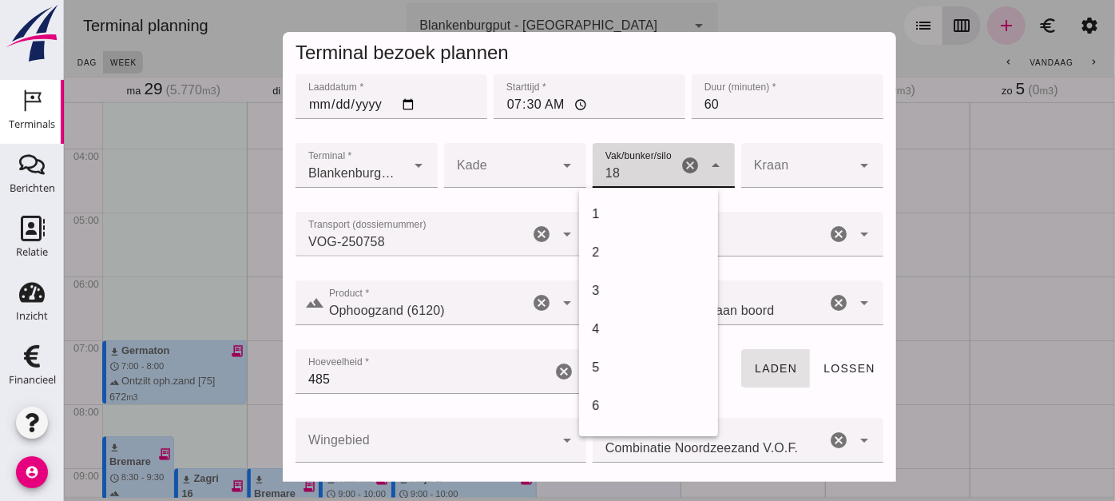
scroll to position [652, 0]
click at [625, 200] on div "18" at bounding box center [647, 214] width 139 height 38
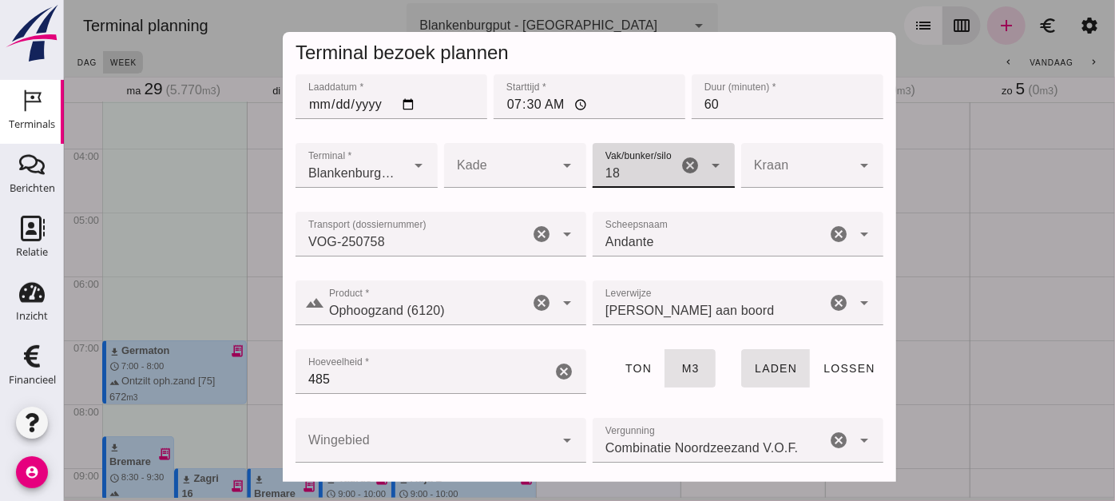
type input "366"
click at [460, 436] on div at bounding box center [424, 440] width 259 height 45
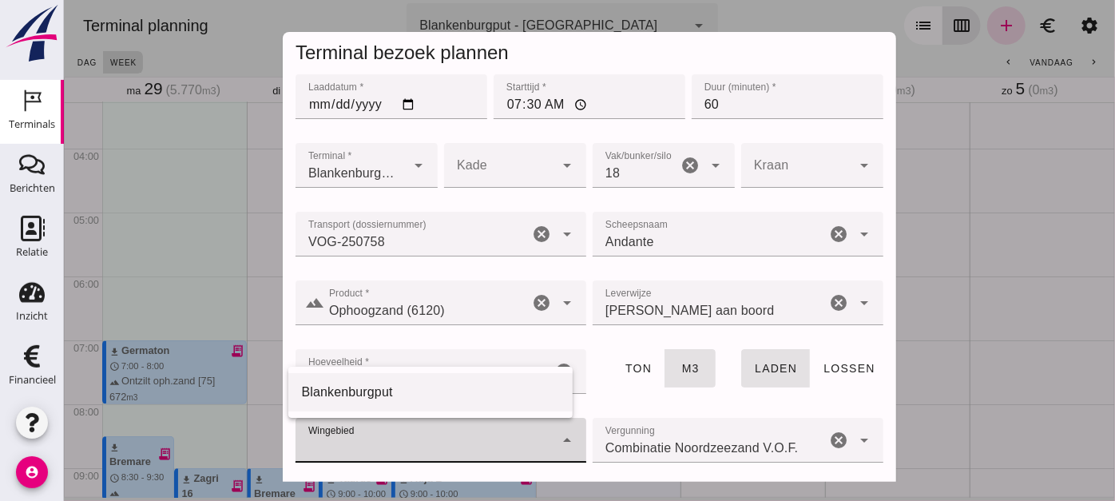
click at [464, 396] on div "Blankenburgput" at bounding box center [429, 392] width 258 height 19
type input "333"
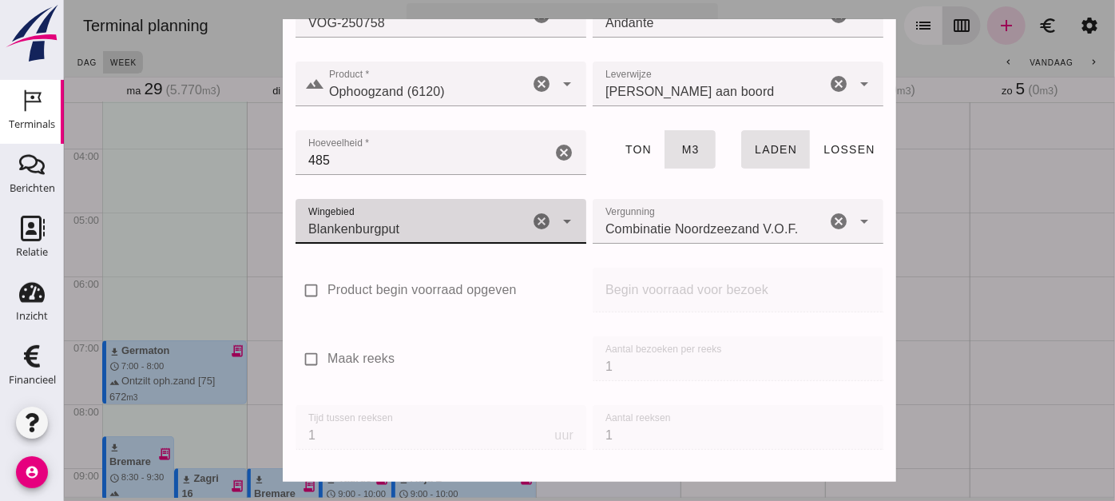
scroll to position [272, 0]
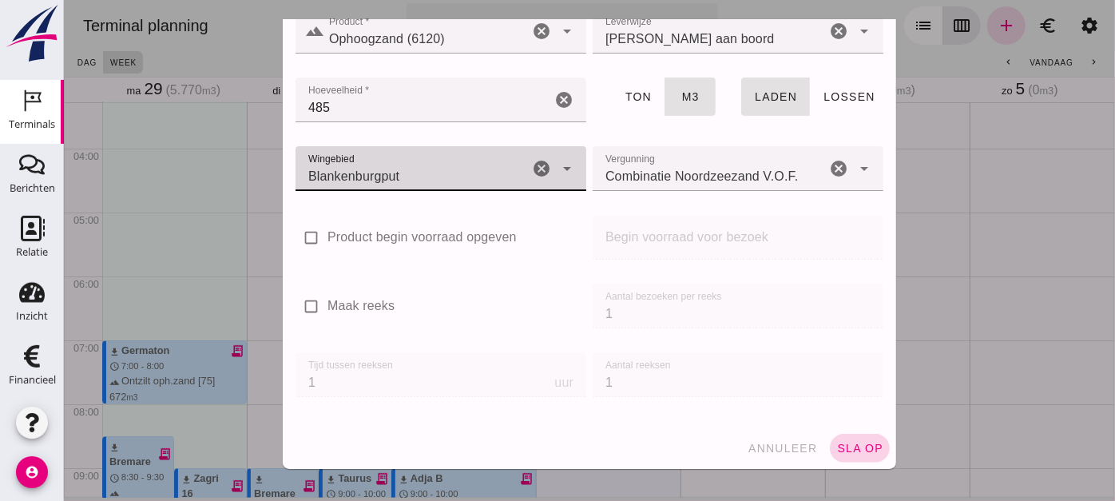
click at [836, 442] on span "sla op" at bounding box center [858, 448] width 47 height 13
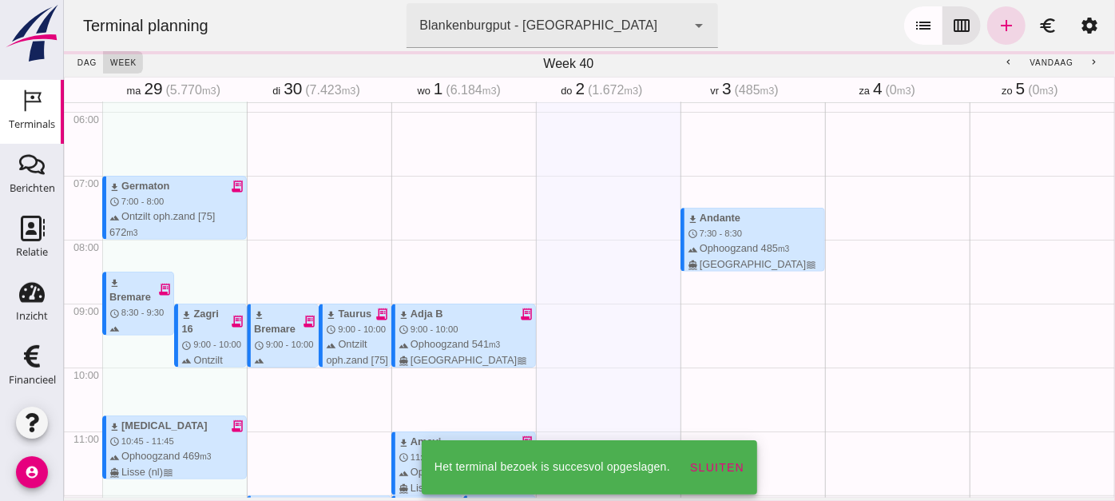
scroll to position [392, 0]
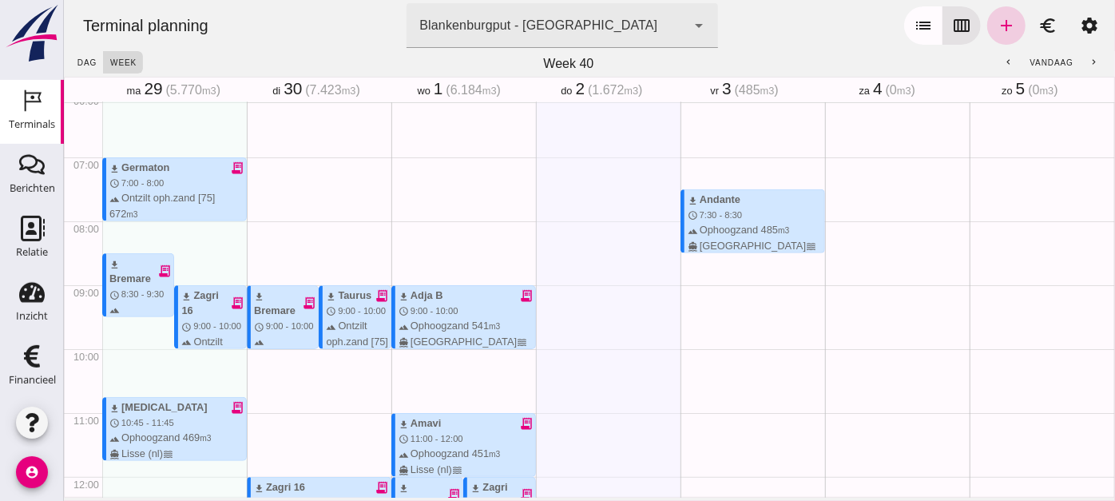
click at [1004, 20] on link "add" at bounding box center [1005, 25] width 38 height 38
type input "Combinatie Noordzeezand V.O.F."
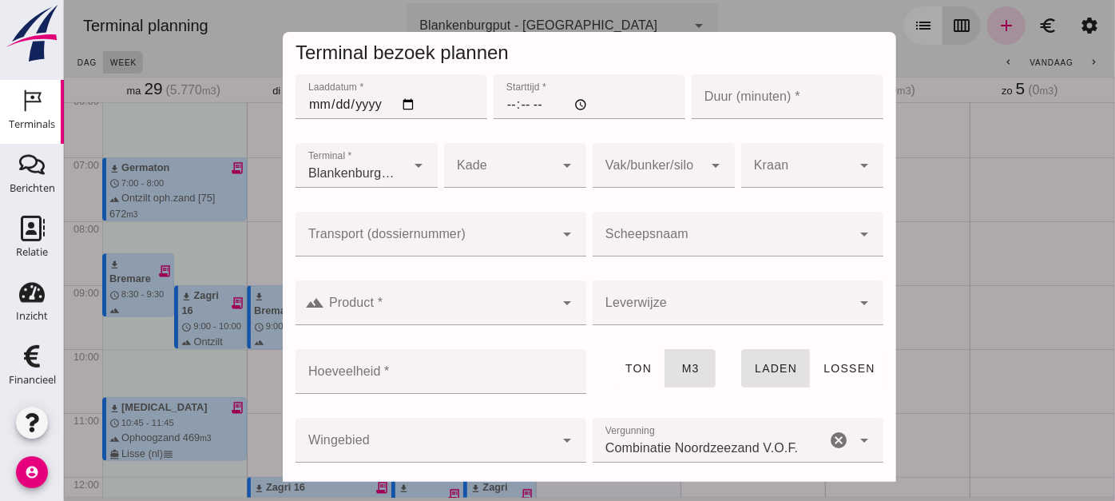
click at [405, 102] on input "Laaddatum *" at bounding box center [391, 96] width 192 height 45
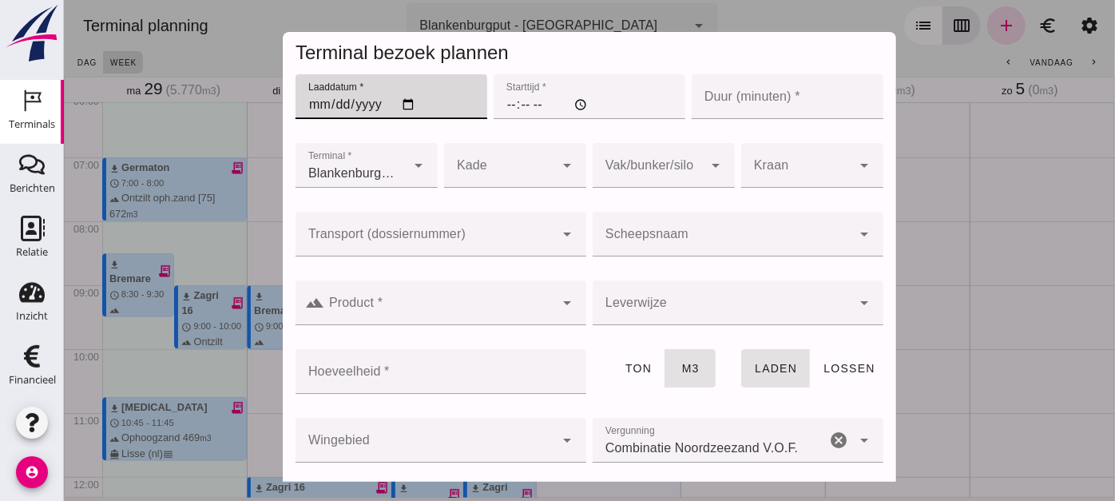
type input "[DATE]"
click at [498, 103] on input "Starttijd *" at bounding box center [589, 96] width 192 height 45
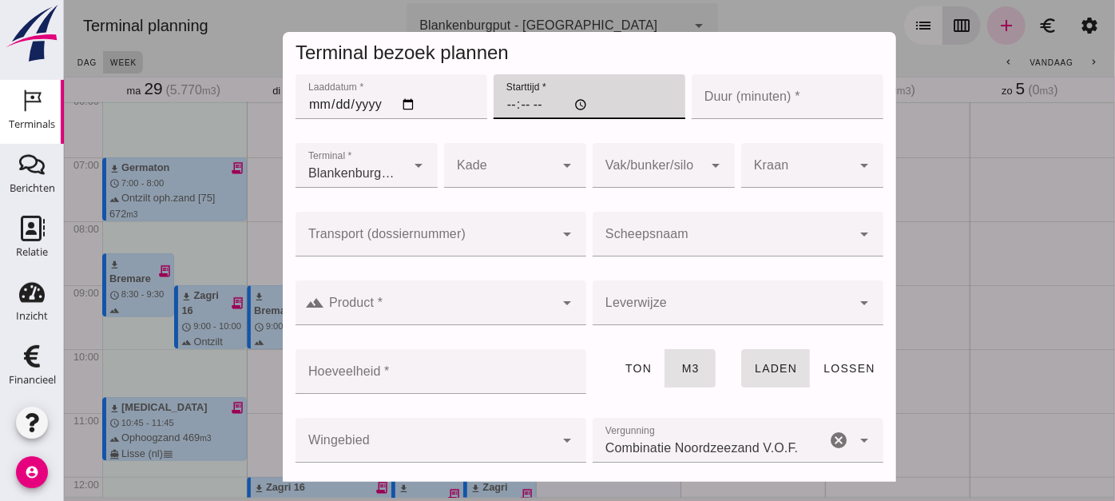
click at [457, 220] on div at bounding box center [424, 234] width 259 height 45
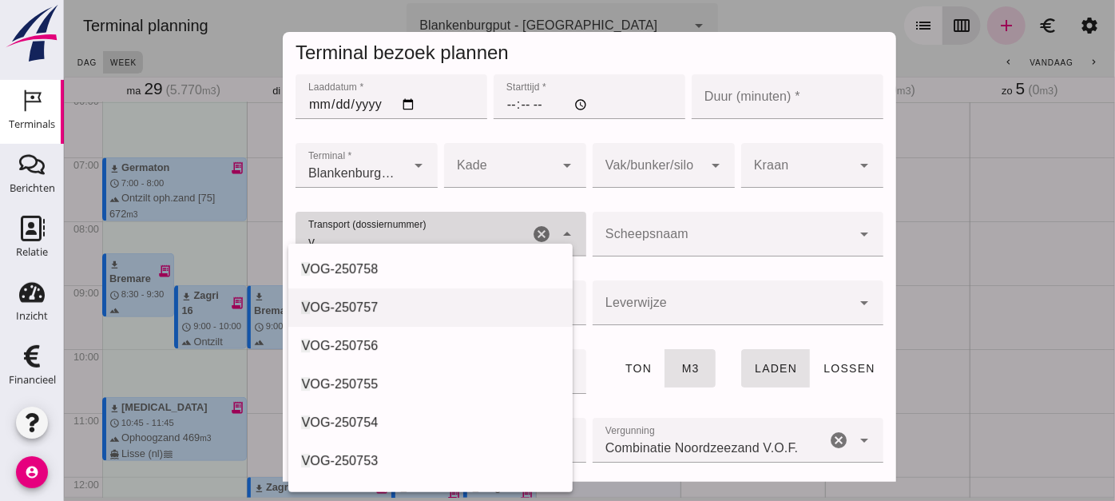
click at [441, 293] on div "V OG-250757" at bounding box center [430, 307] width 284 height 38
type input "VOG-250757"
type input "franco_on_shore"
type input "1298"
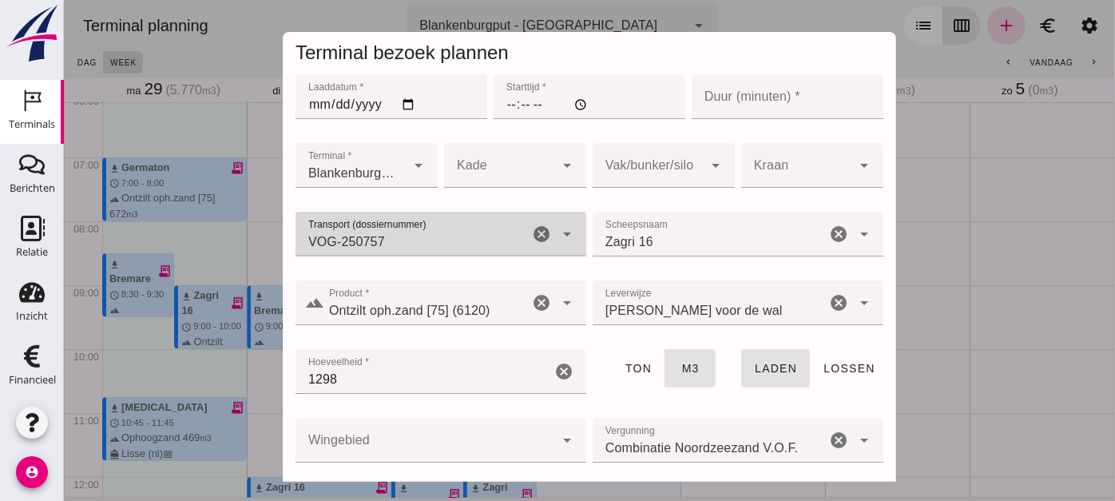
type input "VOG-250757"
click at [493, 113] on input "Starttijd *" at bounding box center [589, 96] width 192 height 45
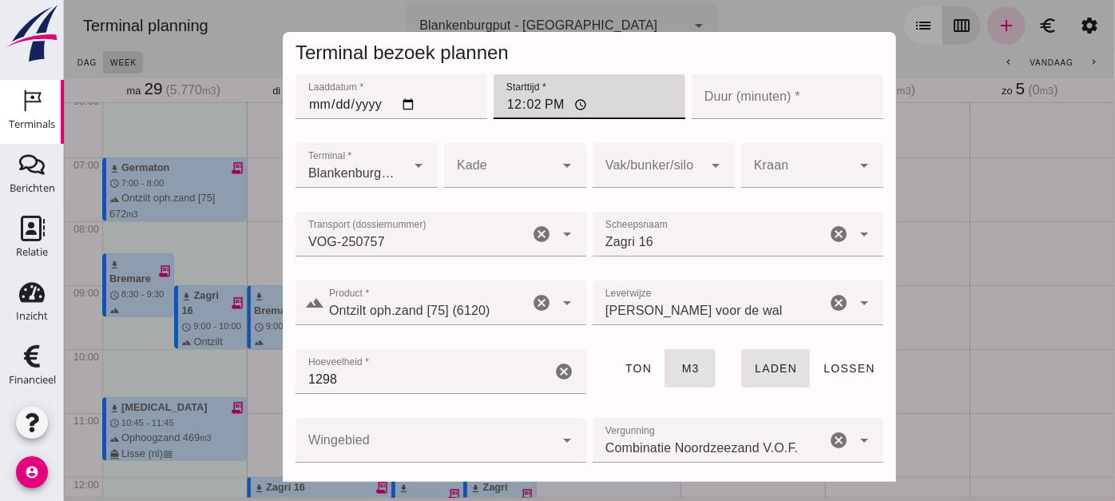
type input "12:00"
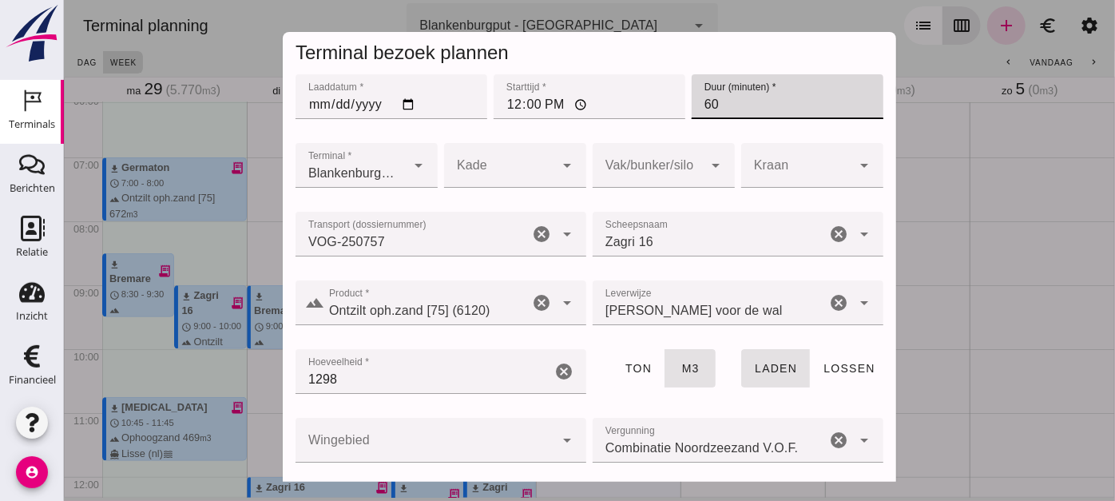
type input "60"
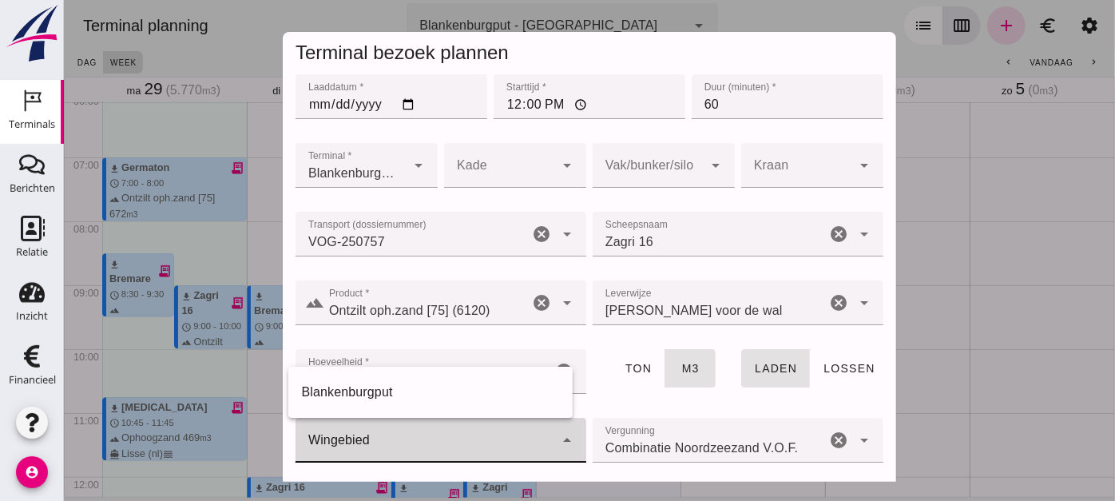
click at [466, 438] on div at bounding box center [424, 440] width 259 height 45
click at [462, 381] on div "Blankenburgput" at bounding box center [430, 392] width 284 height 38
type input "333"
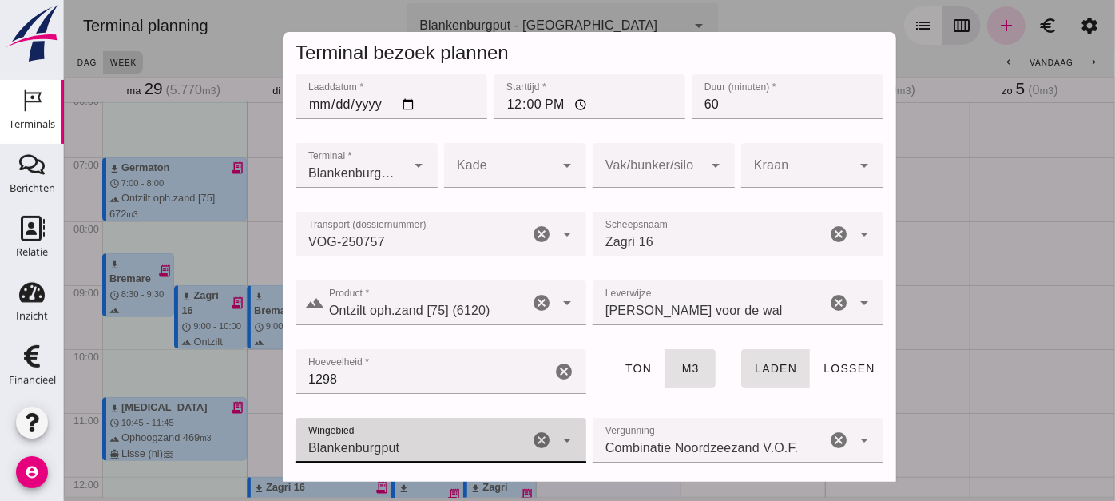
click at [663, 164] on div at bounding box center [647, 165] width 110 height 45
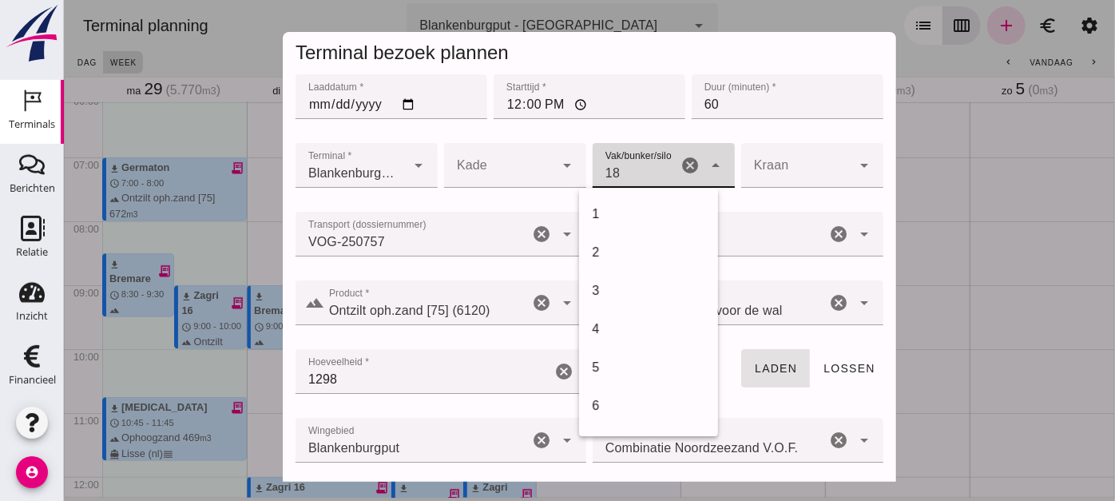
scroll to position [652, 0]
click at [640, 216] on div "18" at bounding box center [647, 213] width 113 height 19
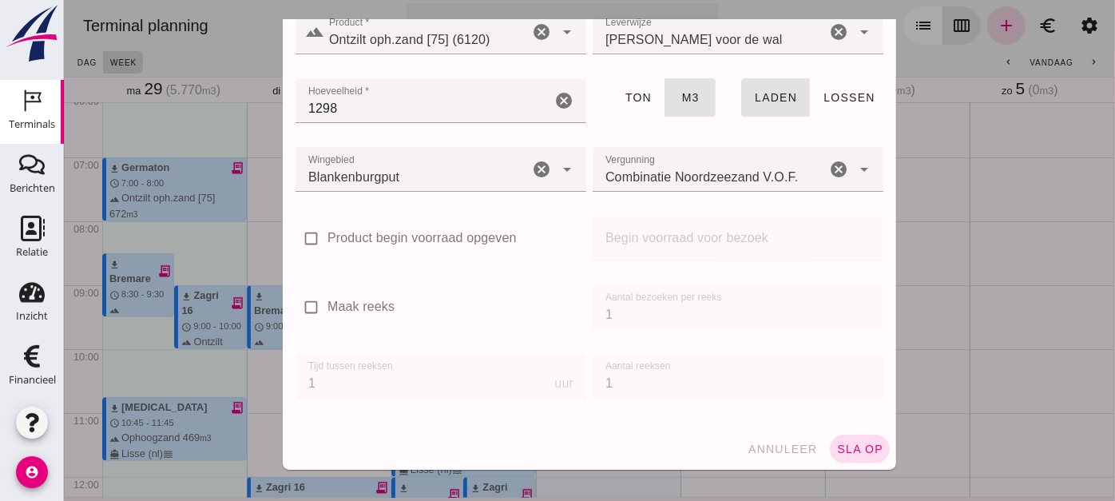
scroll to position [272, 0]
type input "366"
click at [859, 450] on span "sla op" at bounding box center [858, 448] width 47 height 13
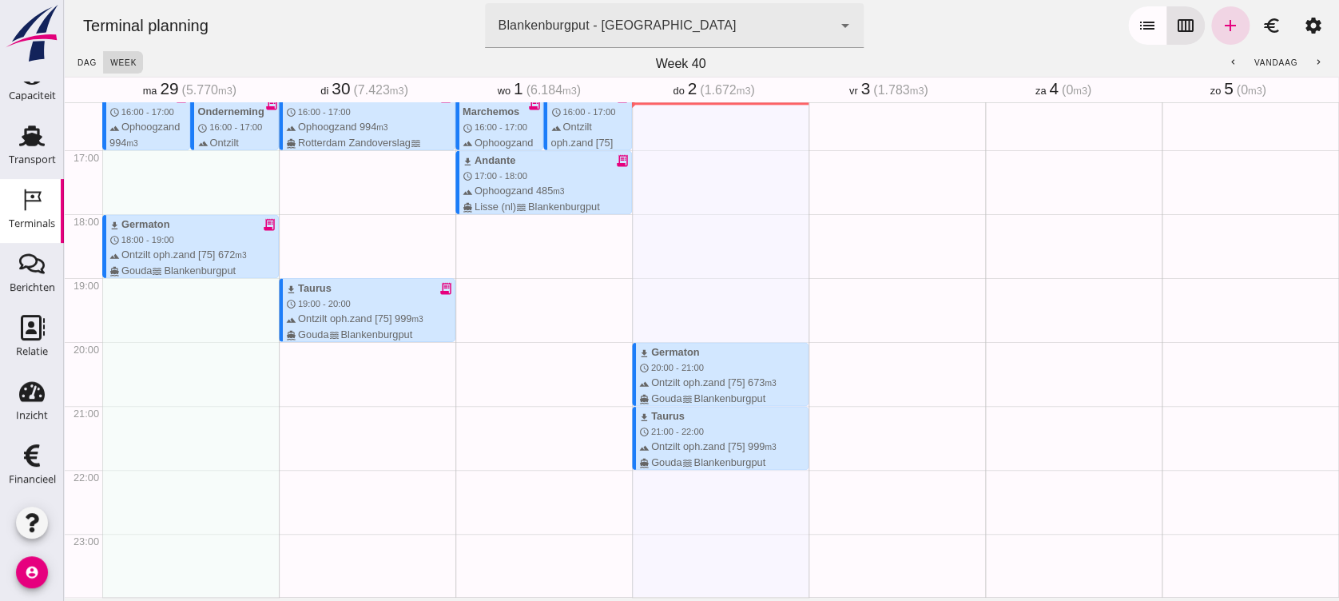
scroll to position [1038, 0]
drag, startPoint x: 1087, startPoint y: 9, endPoint x: 797, endPoint y: 63, distance: 295.0
click at [797, 63] on div "Week 40" at bounding box center [680, 64] width 1075 height 26
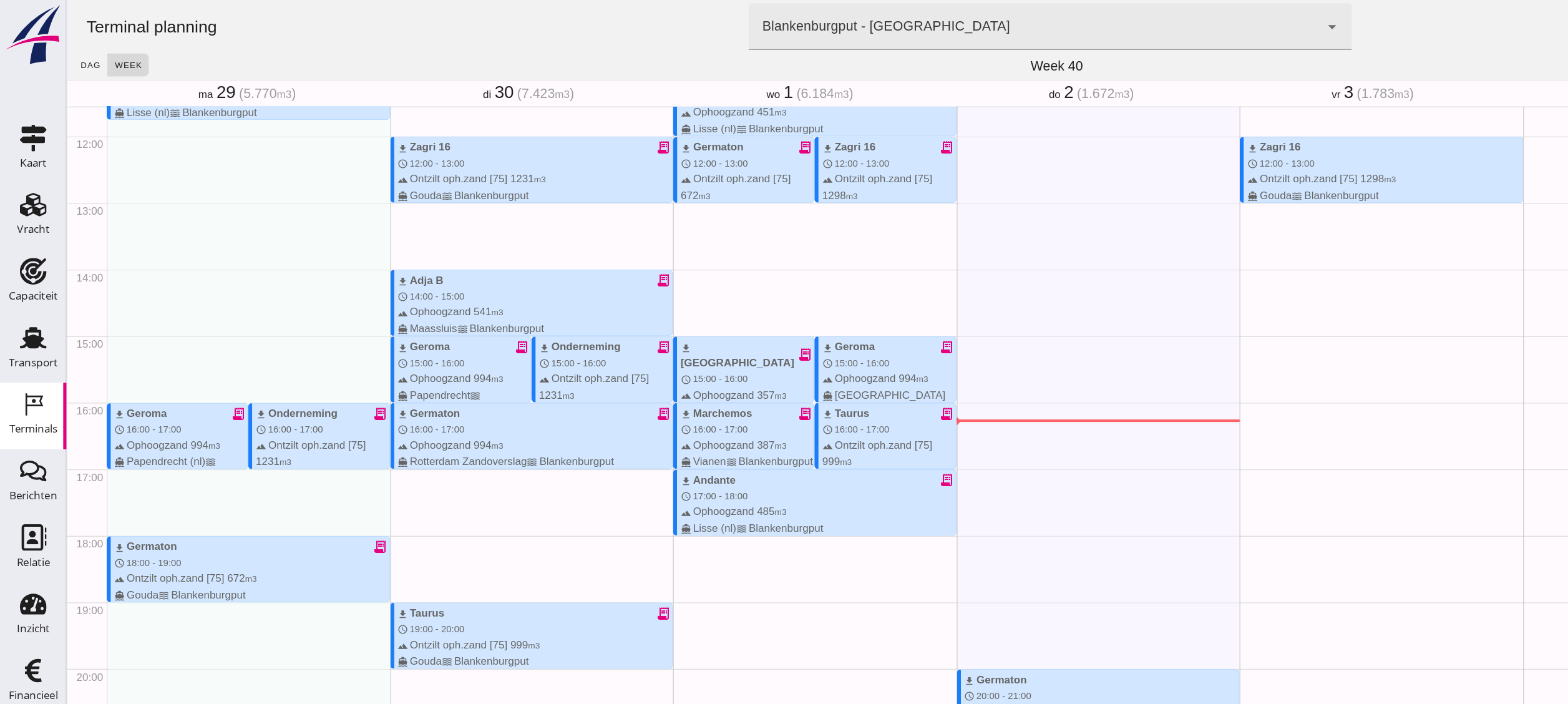
scroll to position [577, 0]
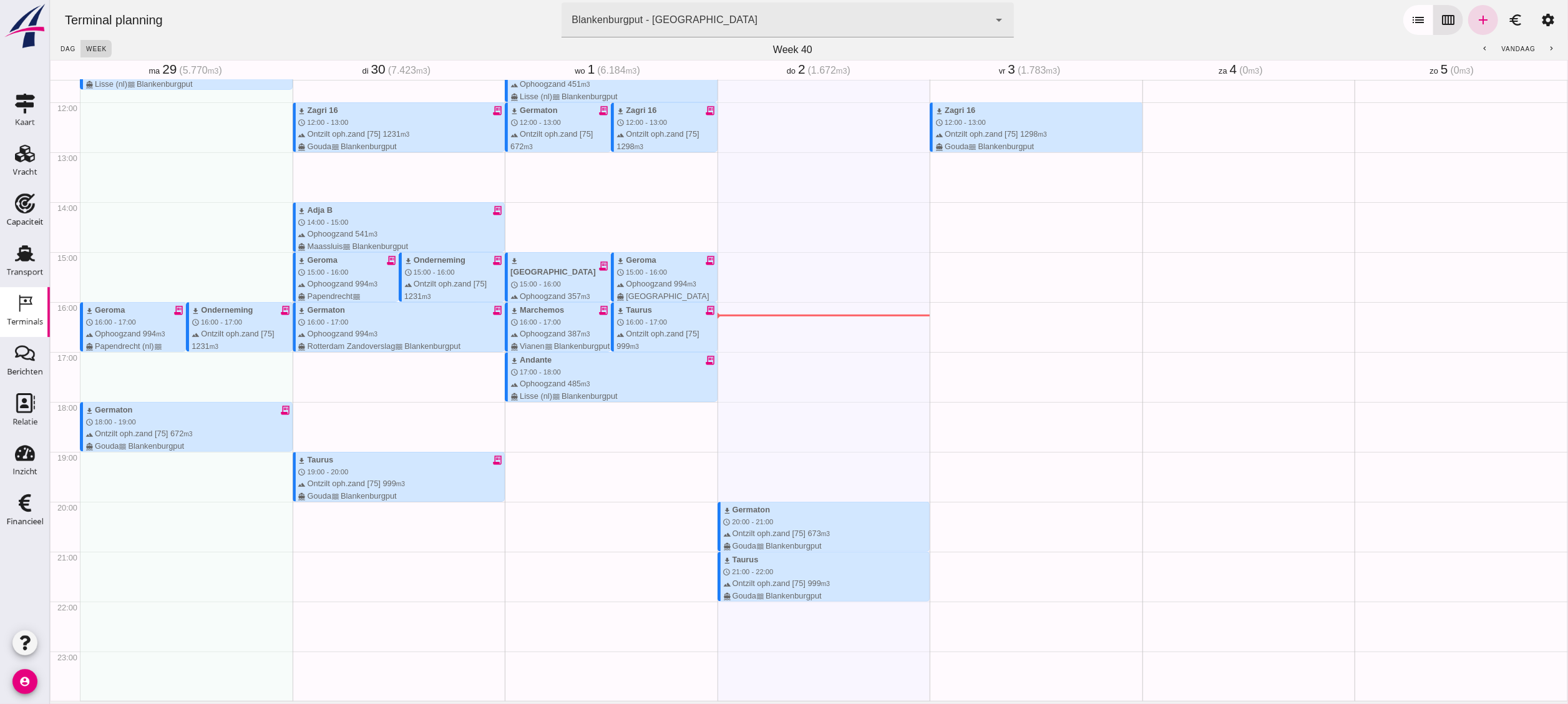
drag, startPoint x: 1029, startPoint y: 1, endPoint x: 837, endPoint y: 280, distance: 338.7
click at [837, 280] on div "download Germaton schedule 20:00 - 21:00 terrain Ontzilt oph.zand [75] 673 m3 d…" at bounding box center [823, 102] width 213 height 1198
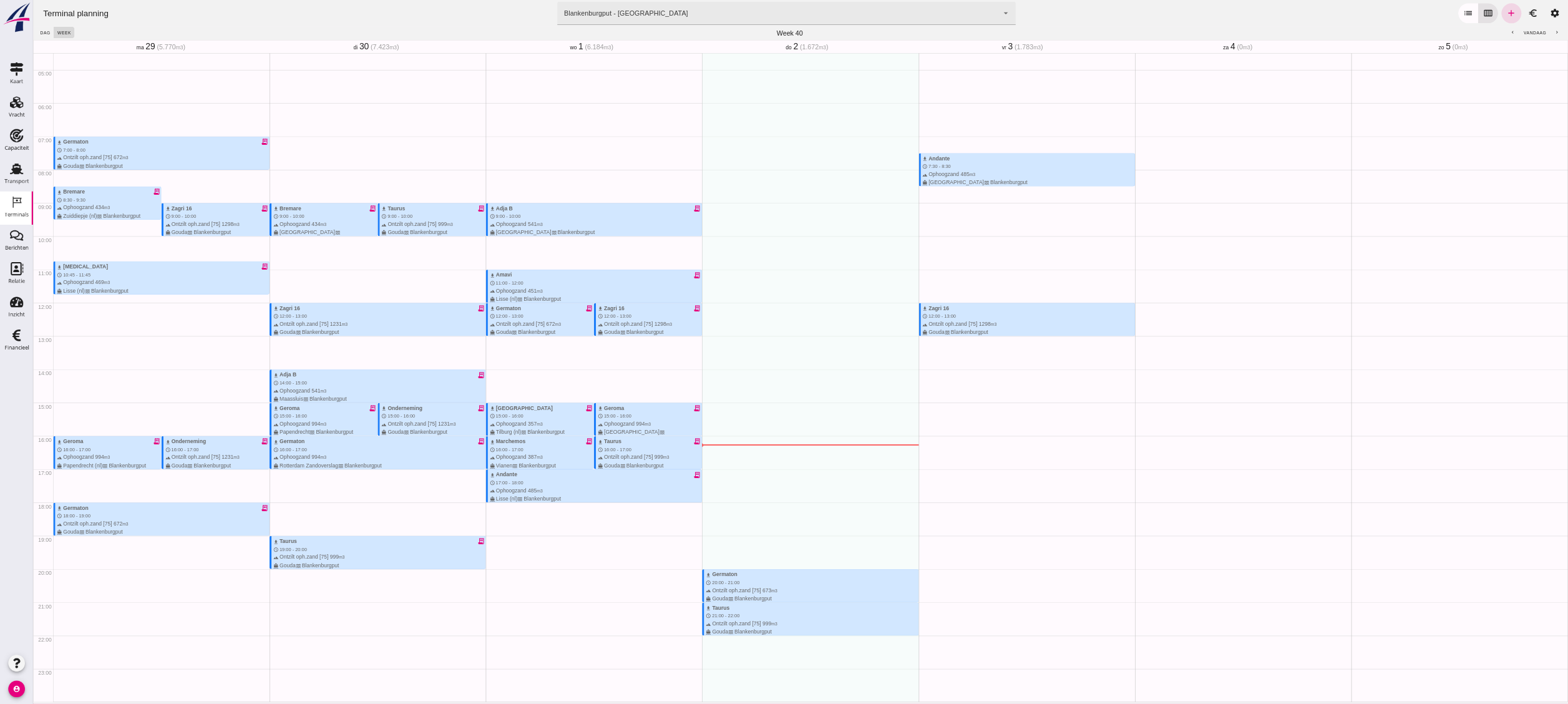
scroll to position [225, 0]
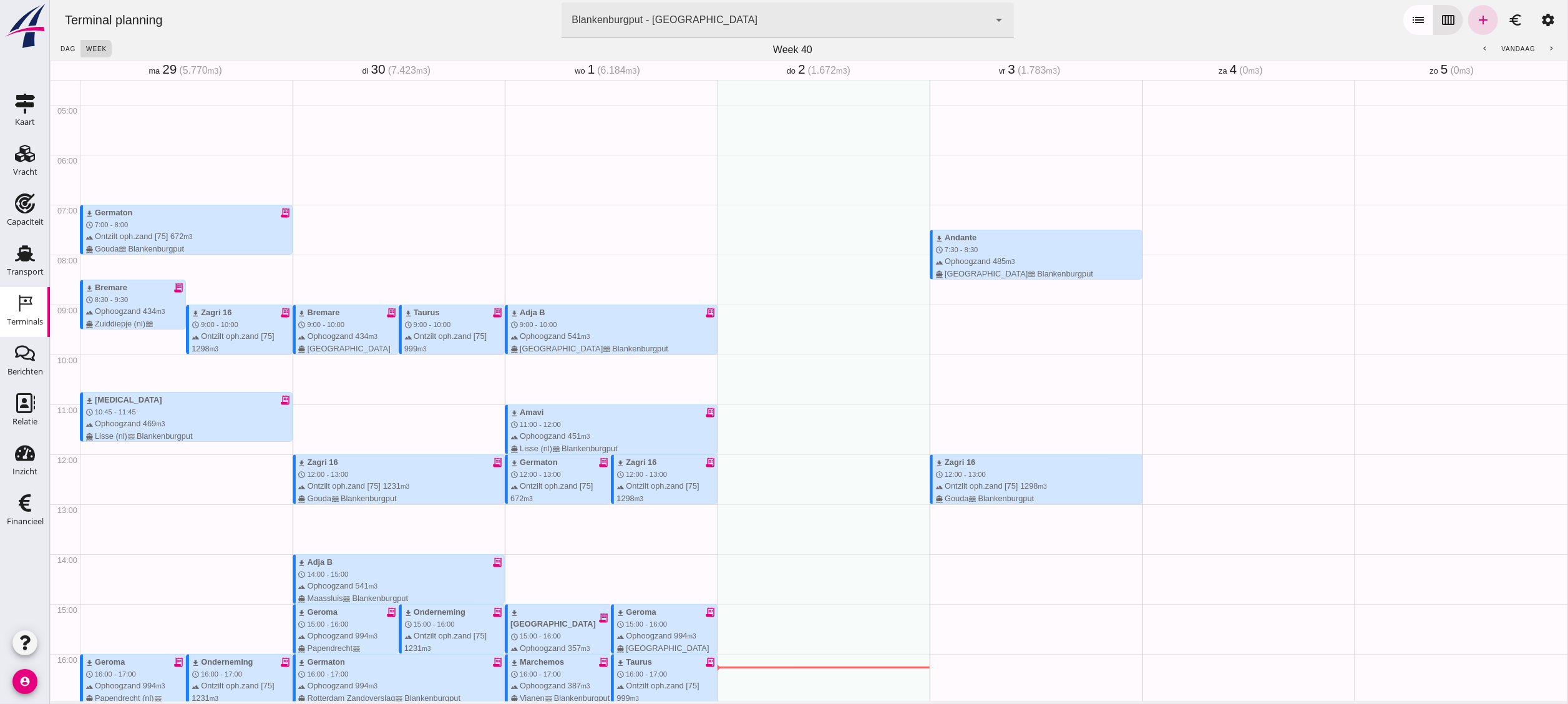
drag, startPoint x: 1545, startPoint y: 0, endPoint x: 929, endPoint y: 320, distance: 694.2
click at [870, 320] on div "download Andante schedule 7:30 - 8:30 terrain Ophoogzand 485 m3 directions_boat…" at bounding box center [1035, 454] width 213 height 1198
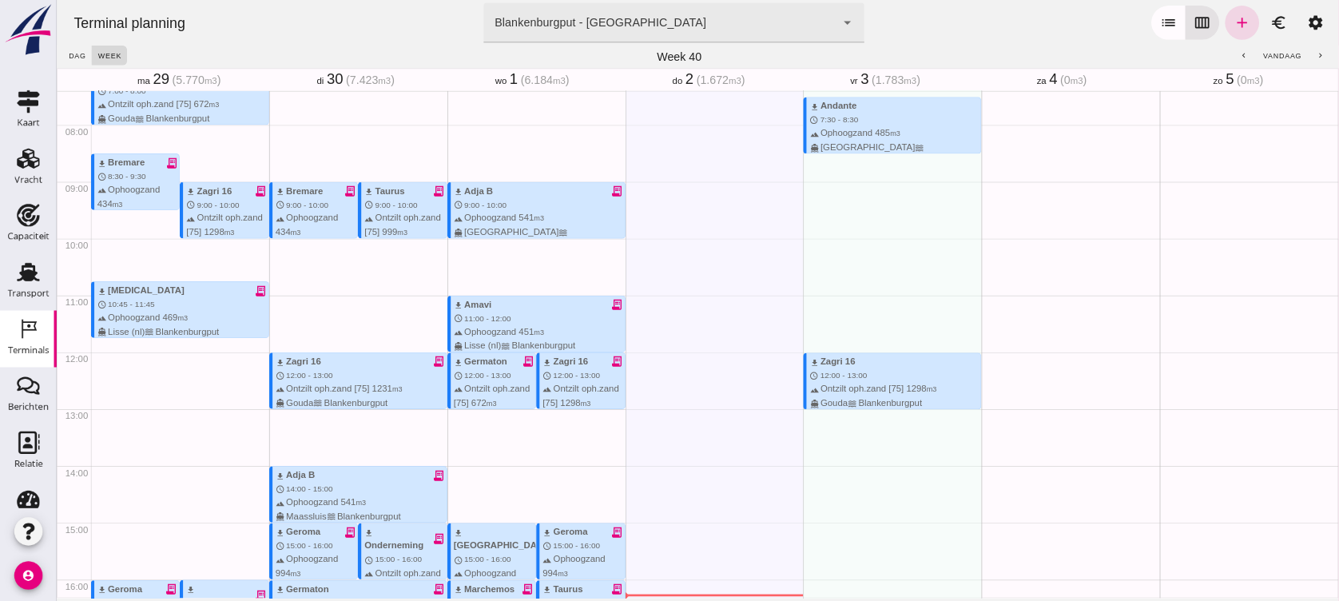
scroll to position [473, 0]
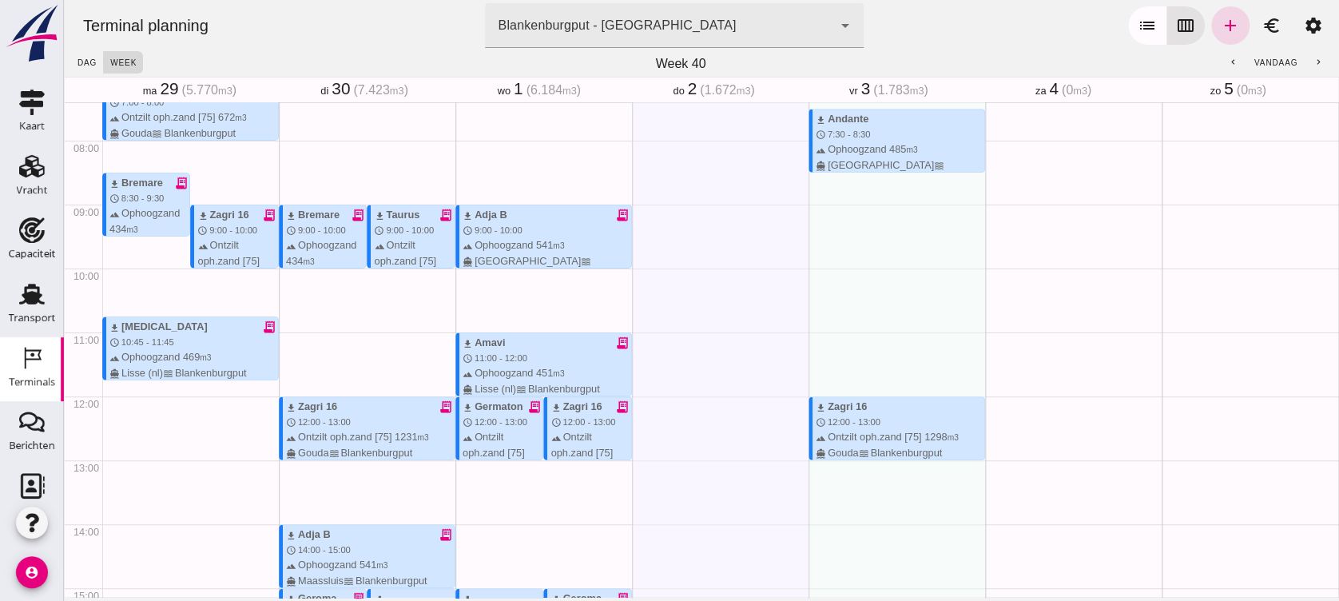
drag, startPoint x: 1746, startPoint y: 22, endPoint x: 764, endPoint y: 319, distance: 1026.4
click at [764, 319] on div "download Germaton schedule 20:00 - 21:00 terrain Ontzilt oph.zand [75] 673 m3 d…" at bounding box center [720, 395] width 177 height 1533
